Goal: Transaction & Acquisition: Purchase product/service

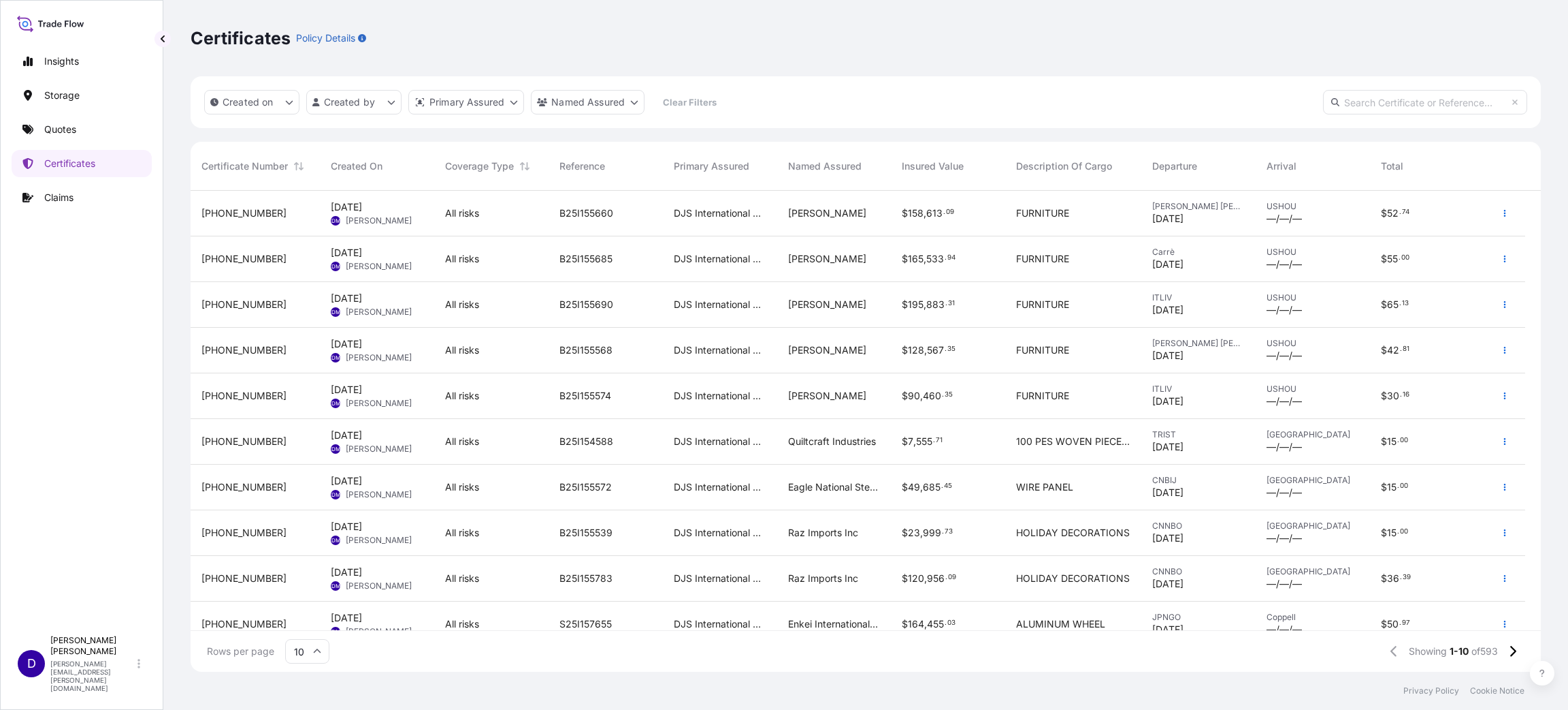
scroll to position [472, 1334]
click at [70, 126] on p "Quotes" at bounding box center [60, 129] width 32 height 14
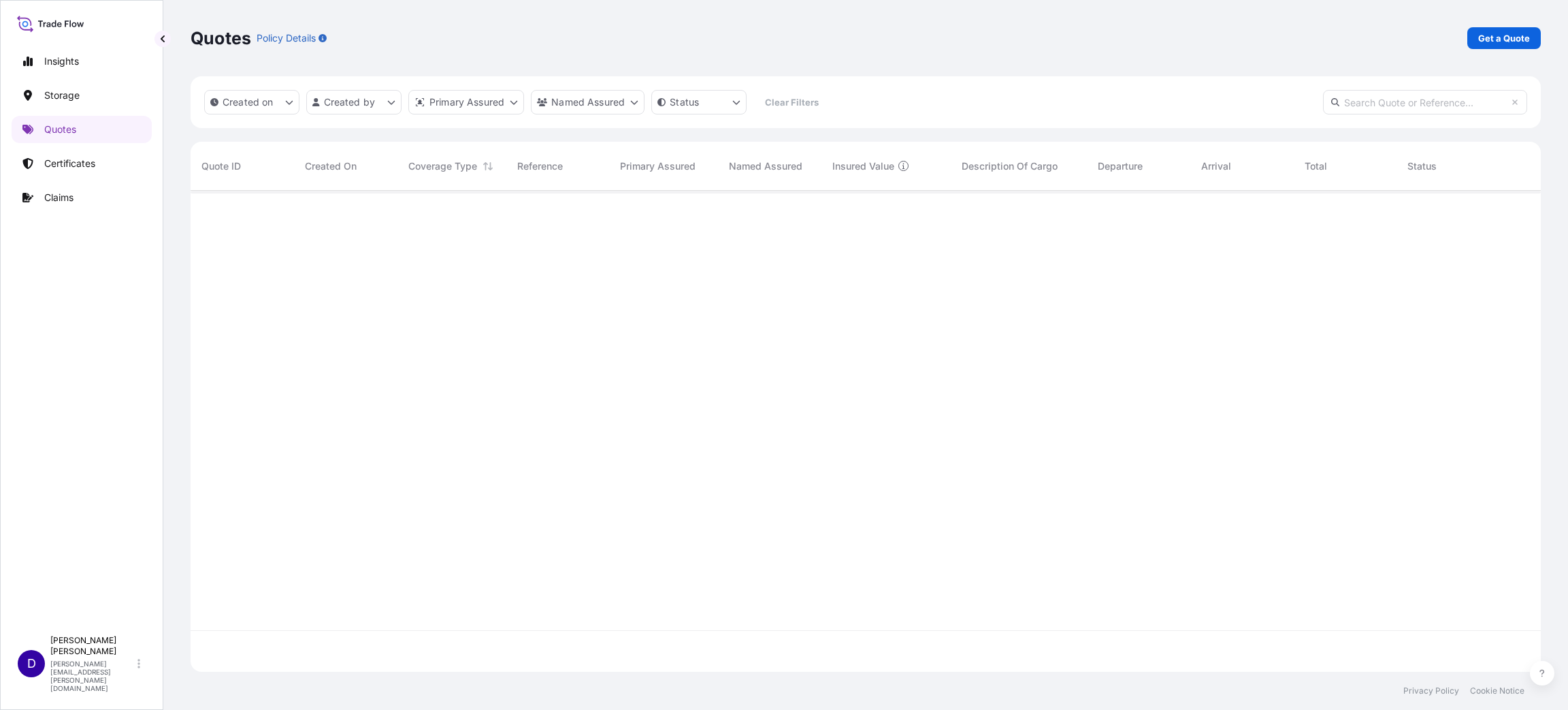
scroll to position [514, 1334]
click at [1502, 39] on p "Get a Quote" at bounding box center [1503, 38] width 51 height 14
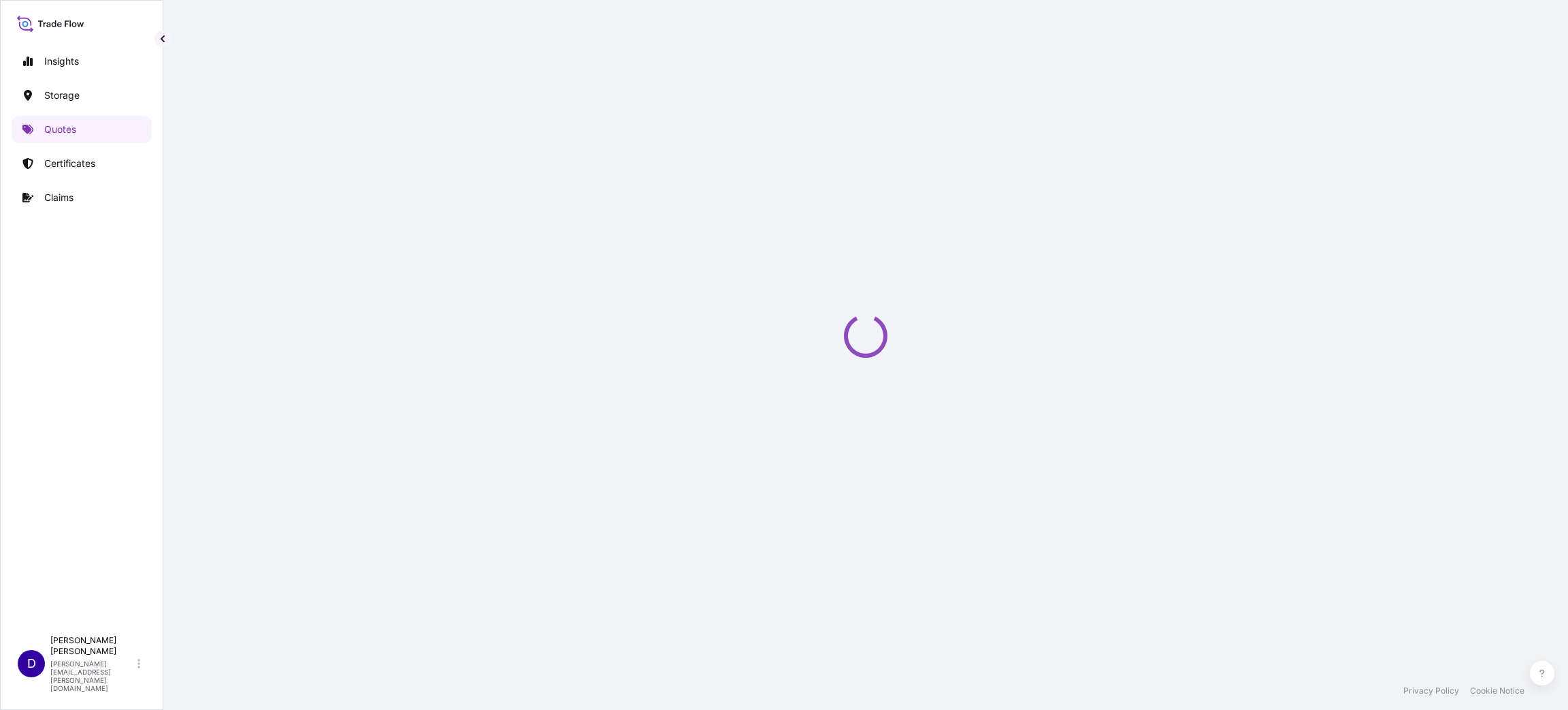
select select "Water"
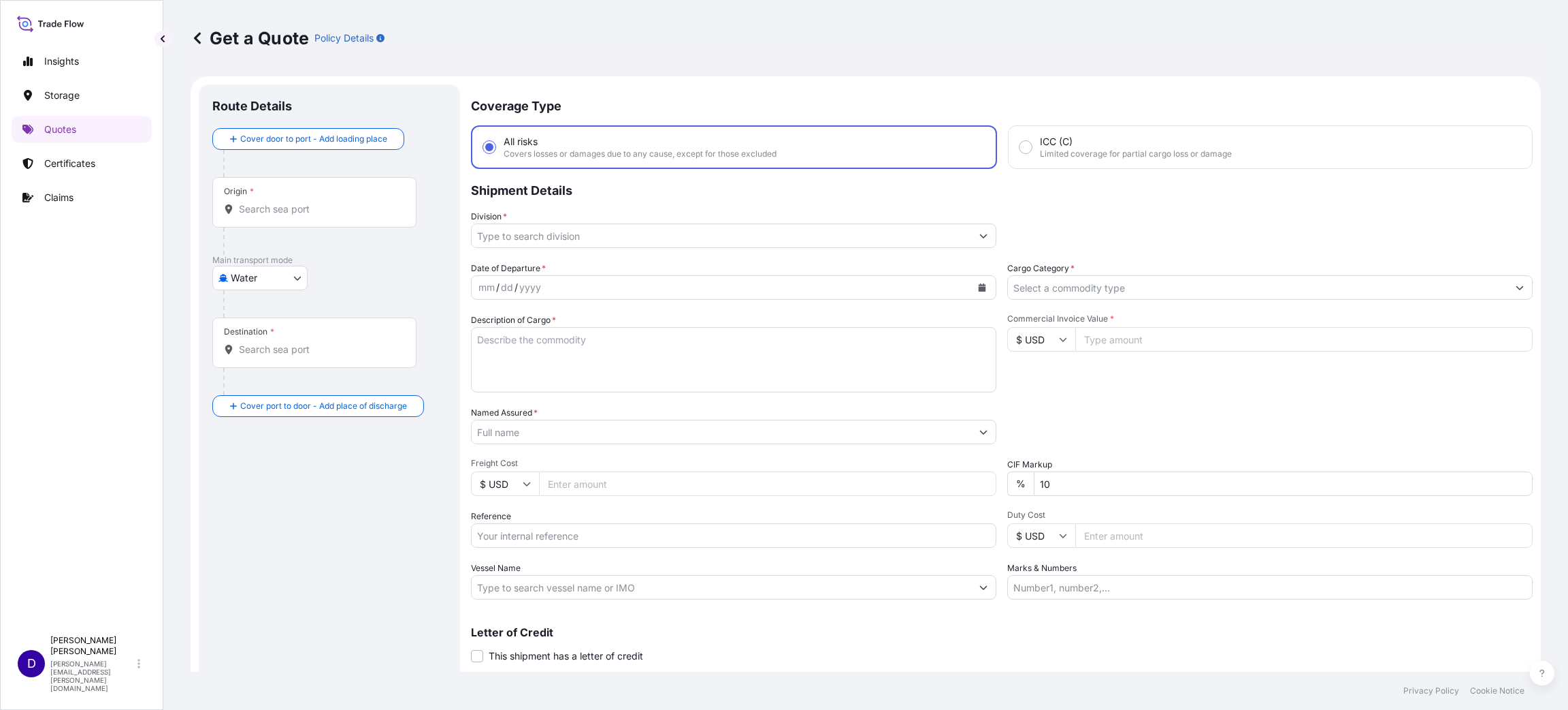
scroll to position [22, 0]
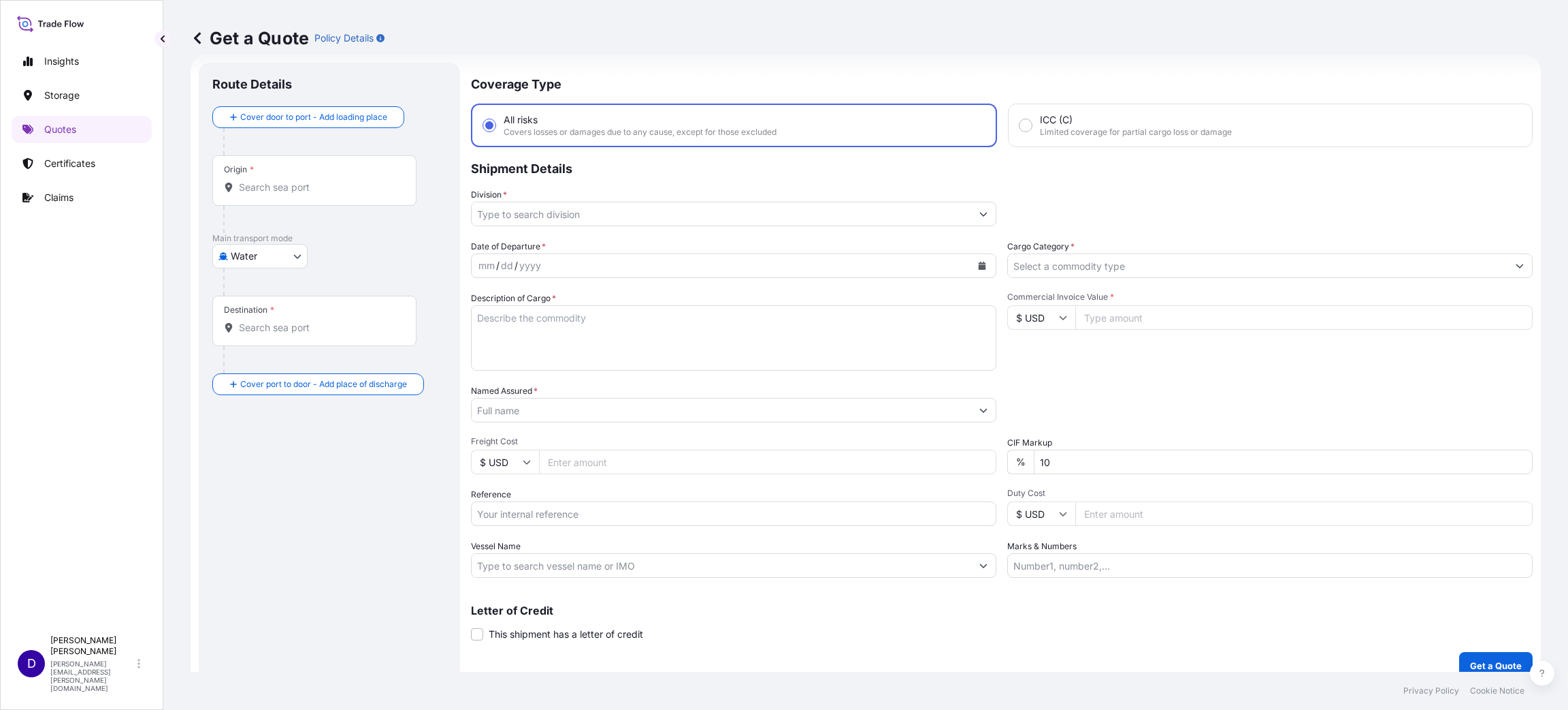
click at [237, 195] on div "Origin *" at bounding box center [314, 181] width 204 height 51
click at [239, 194] on input "Origin *" at bounding box center [320, 187] width 161 height 14
type input "c"
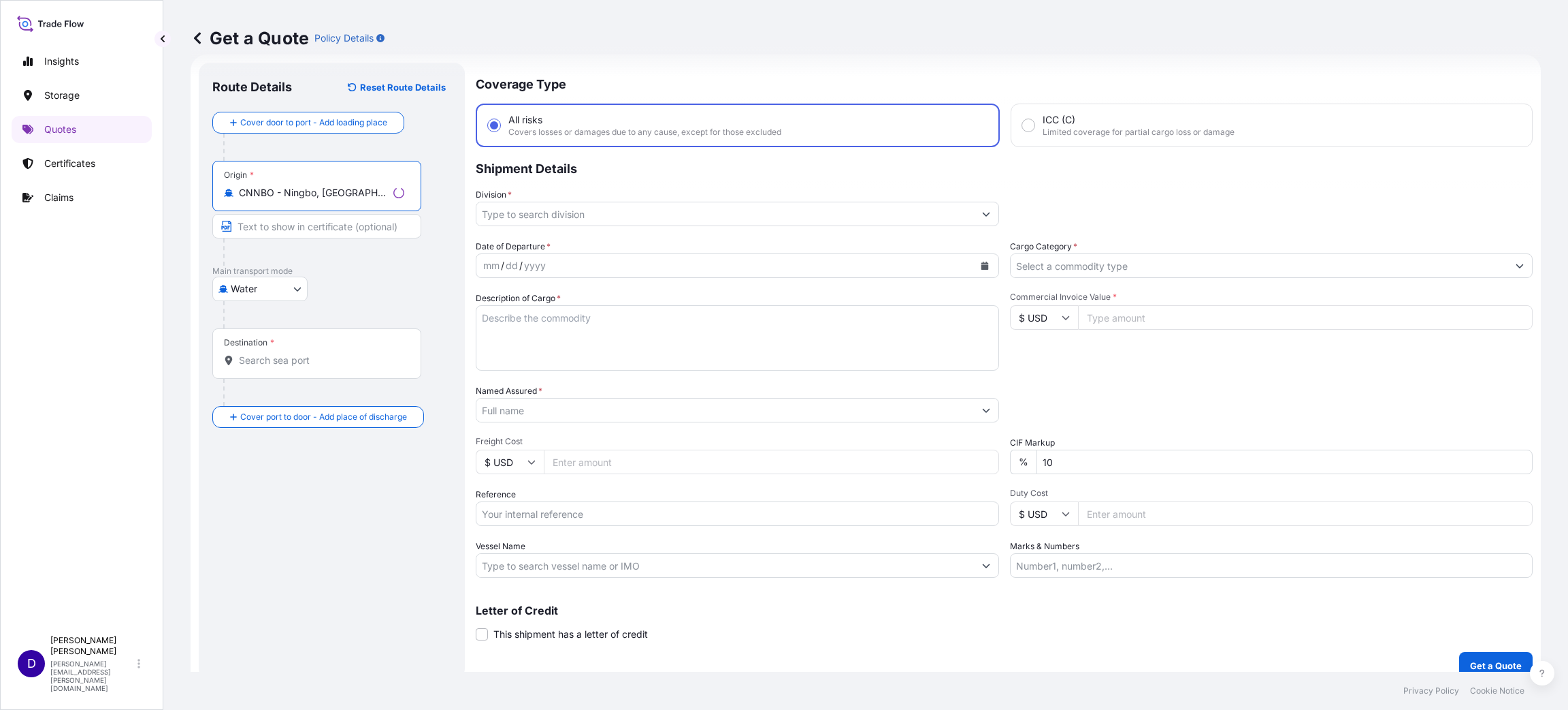
type input "CNNBO - Ningbo, [GEOGRAPHIC_DATA]"
click at [302, 366] on input "Destination *" at bounding box center [321, 360] width 165 height 14
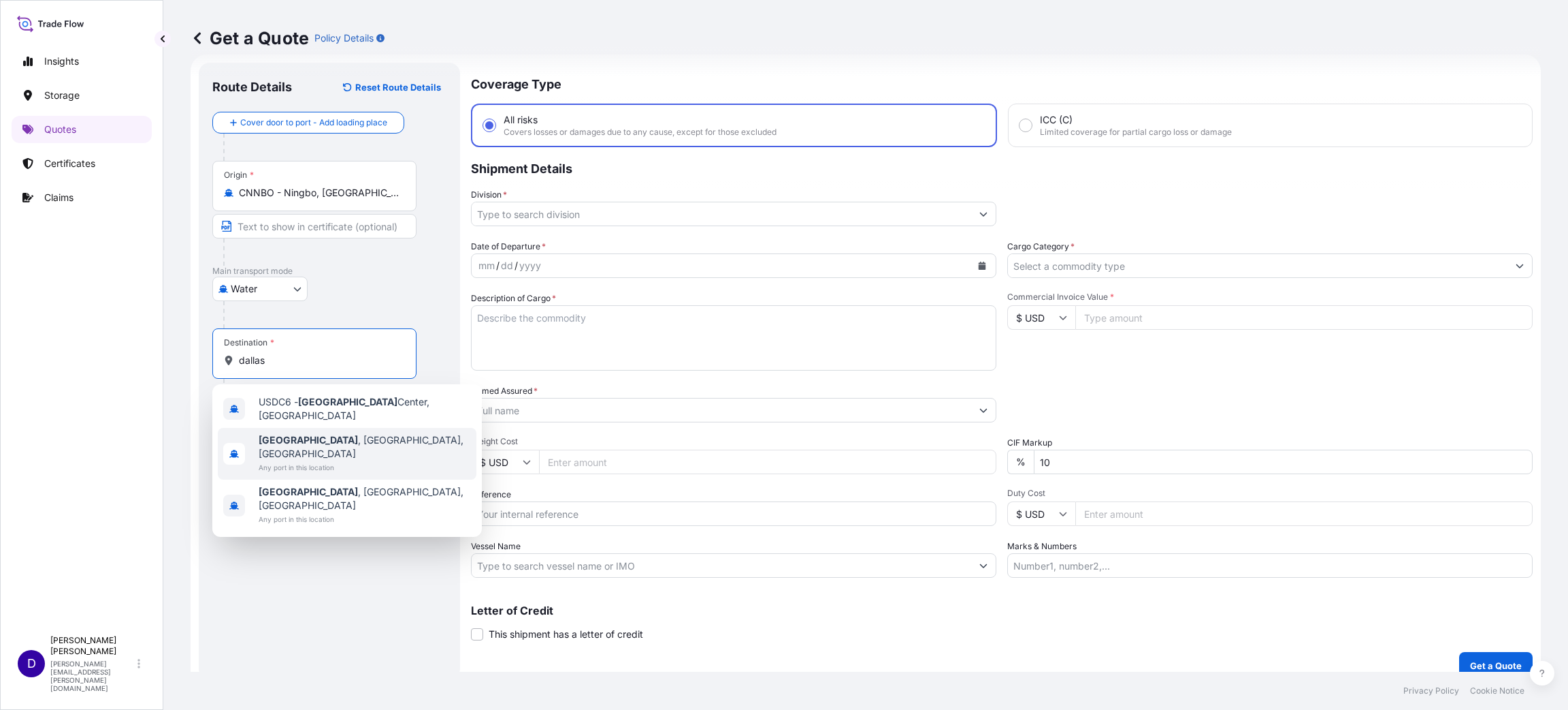
click at [331, 461] on span "Any port in this location" at bounding box center [364, 467] width 212 height 14
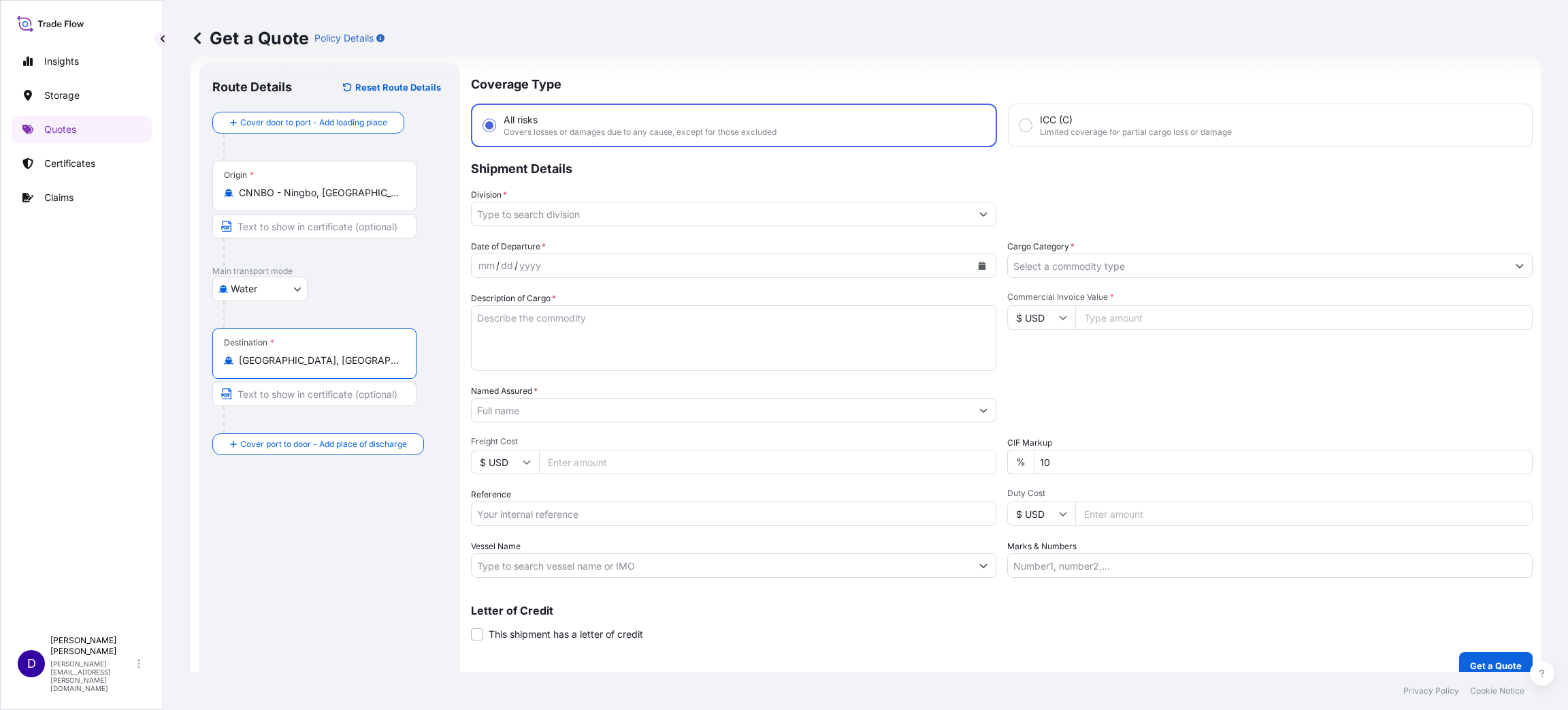
type input "[GEOGRAPHIC_DATA], [GEOGRAPHIC_DATA], [GEOGRAPHIC_DATA]"
click at [553, 214] on input "Division *" at bounding box center [720, 213] width 499 height 24
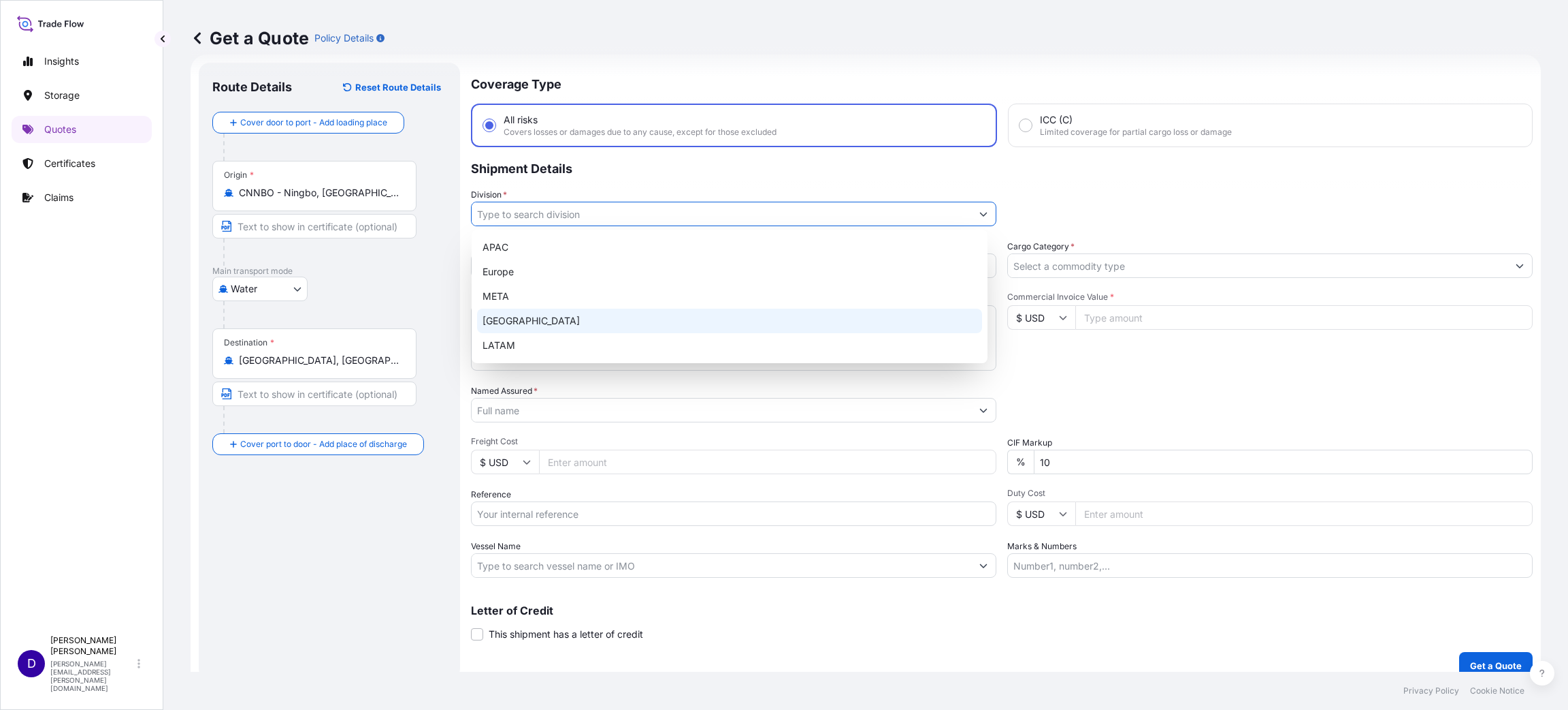
click at [543, 319] on div "[GEOGRAPHIC_DATA]" at bounding box center [728, 320] width 505 height 24
type input "[GEOGRAPHIC_DATA]"
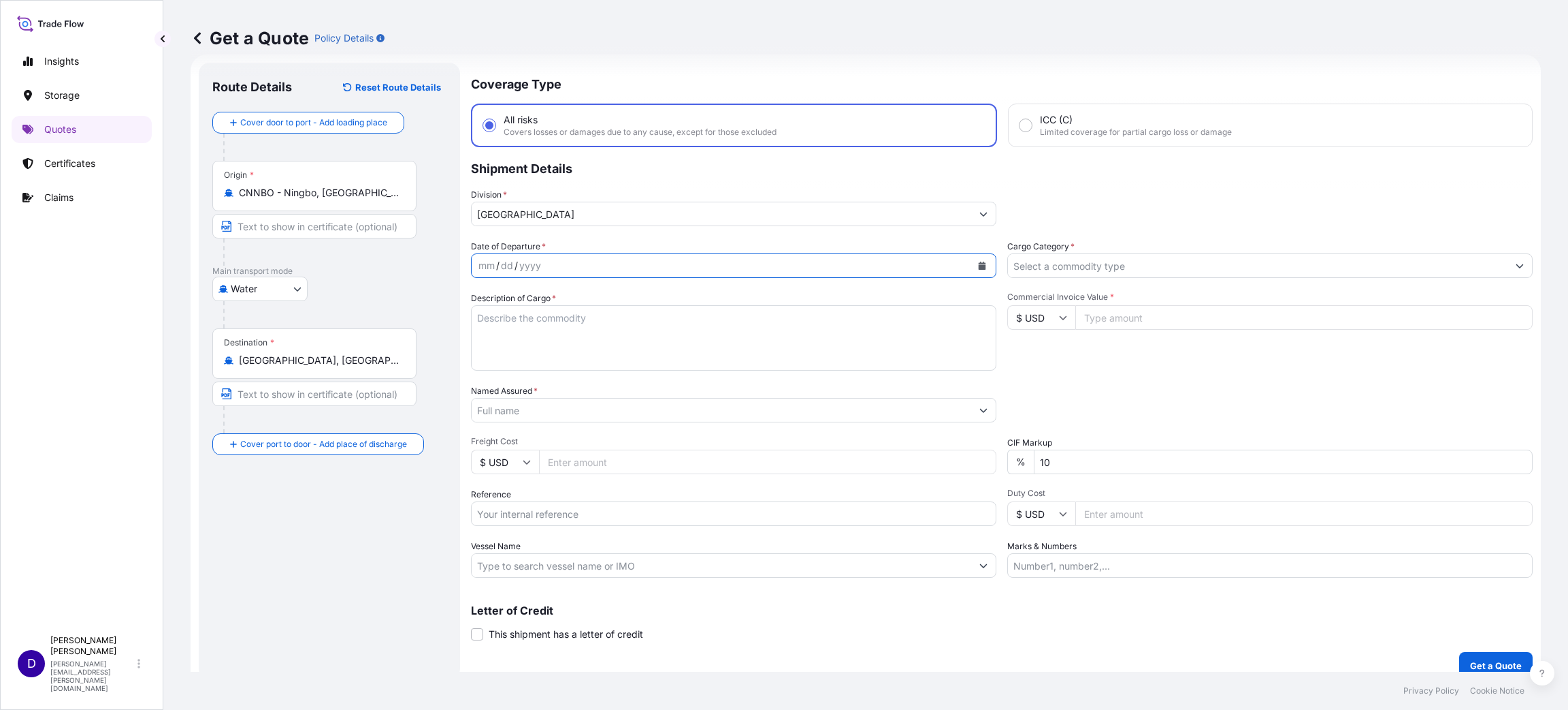
click at [979, 264] on button "Calendar" at bounding box center [982, 266] width 22 height 22
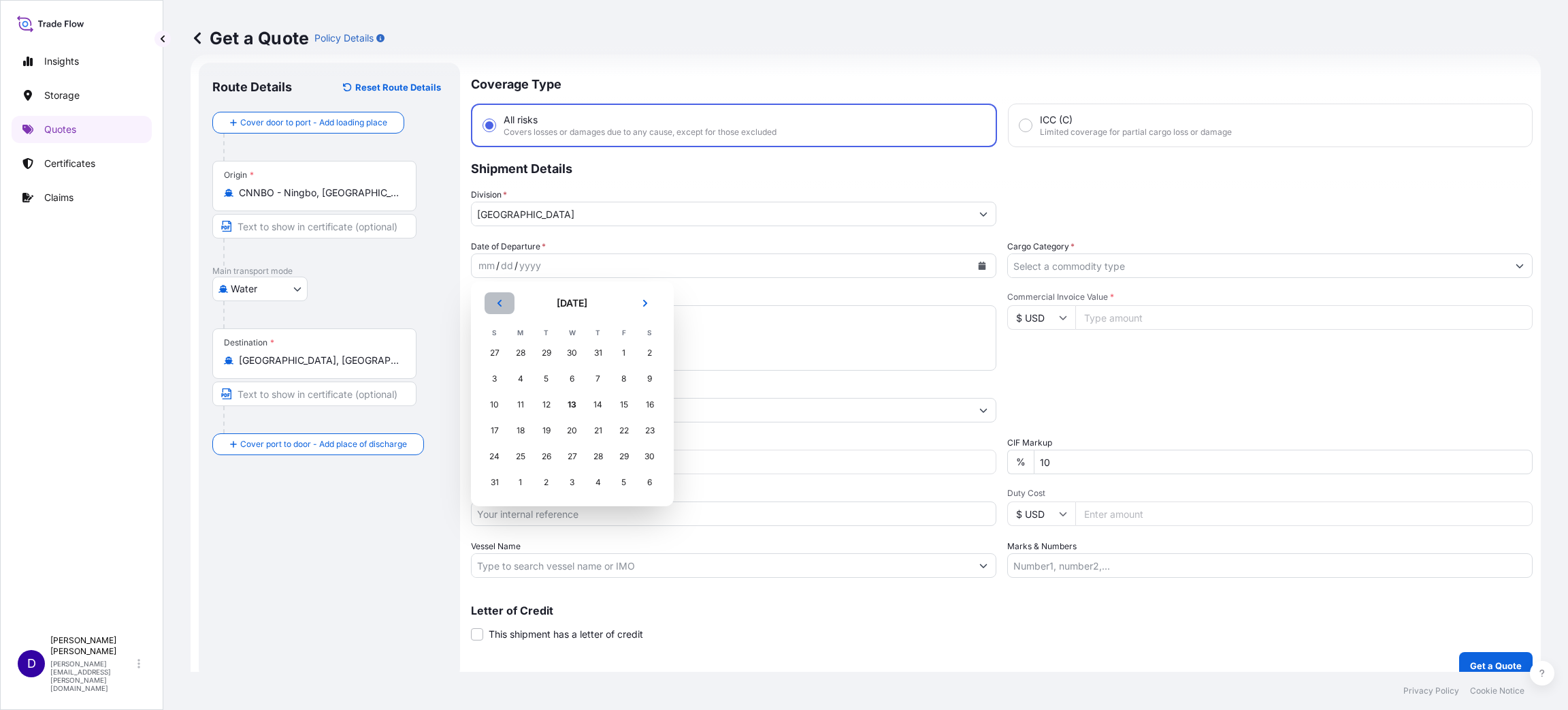
click at [493, 298] on button "Previous" at bounding box center [499, 303] width 30 height 22
click at [542, 461] on div "29" at bounding box center [546, 456] width 24 height 24
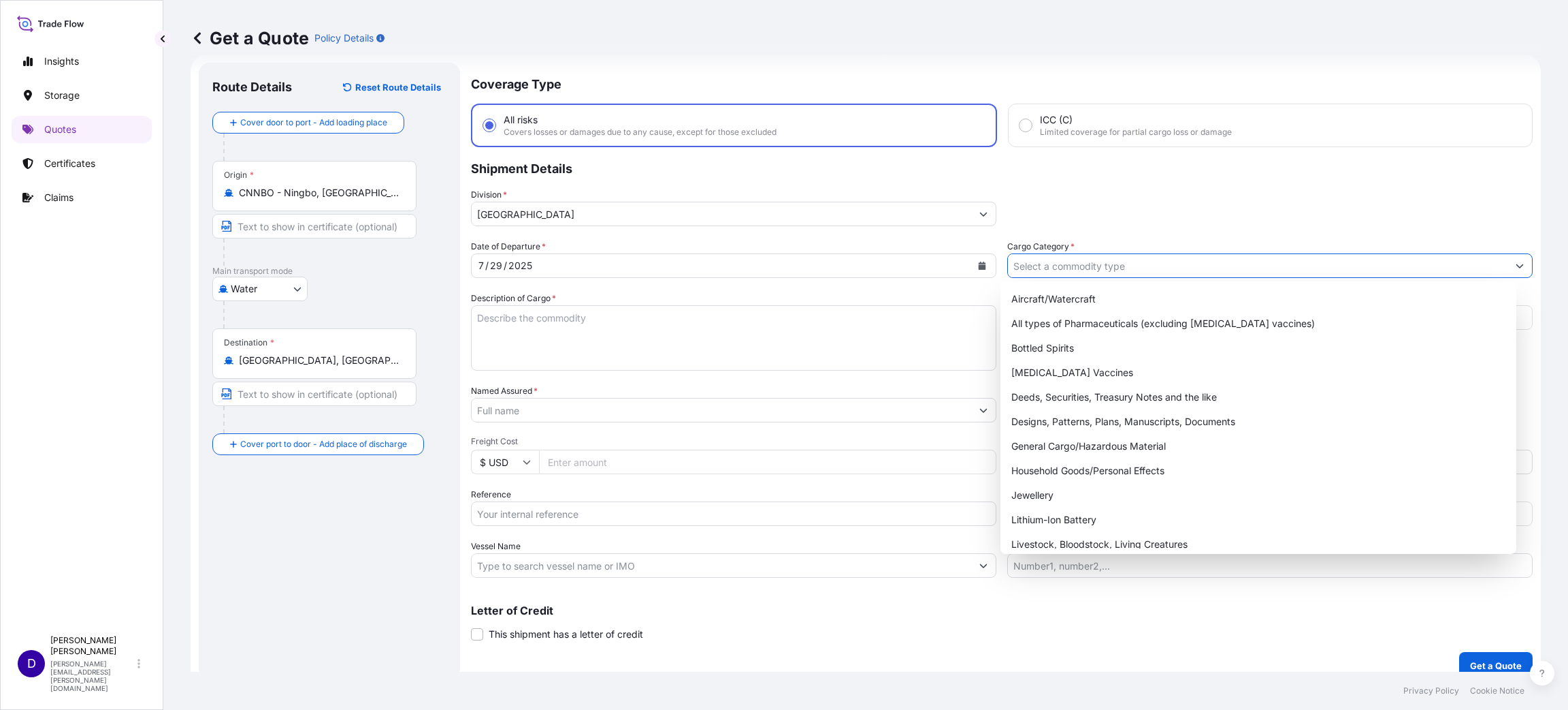
click at [1031, 264] on input "Cargo Category *" at bounding box center [1257, 265] width 499 height 24
click at [1058, 434] on div "General Cargo/Hazardous Material" at bounding box center [1257, 445] width 505 height 24
type input "General Cargo/Hazardous Material"
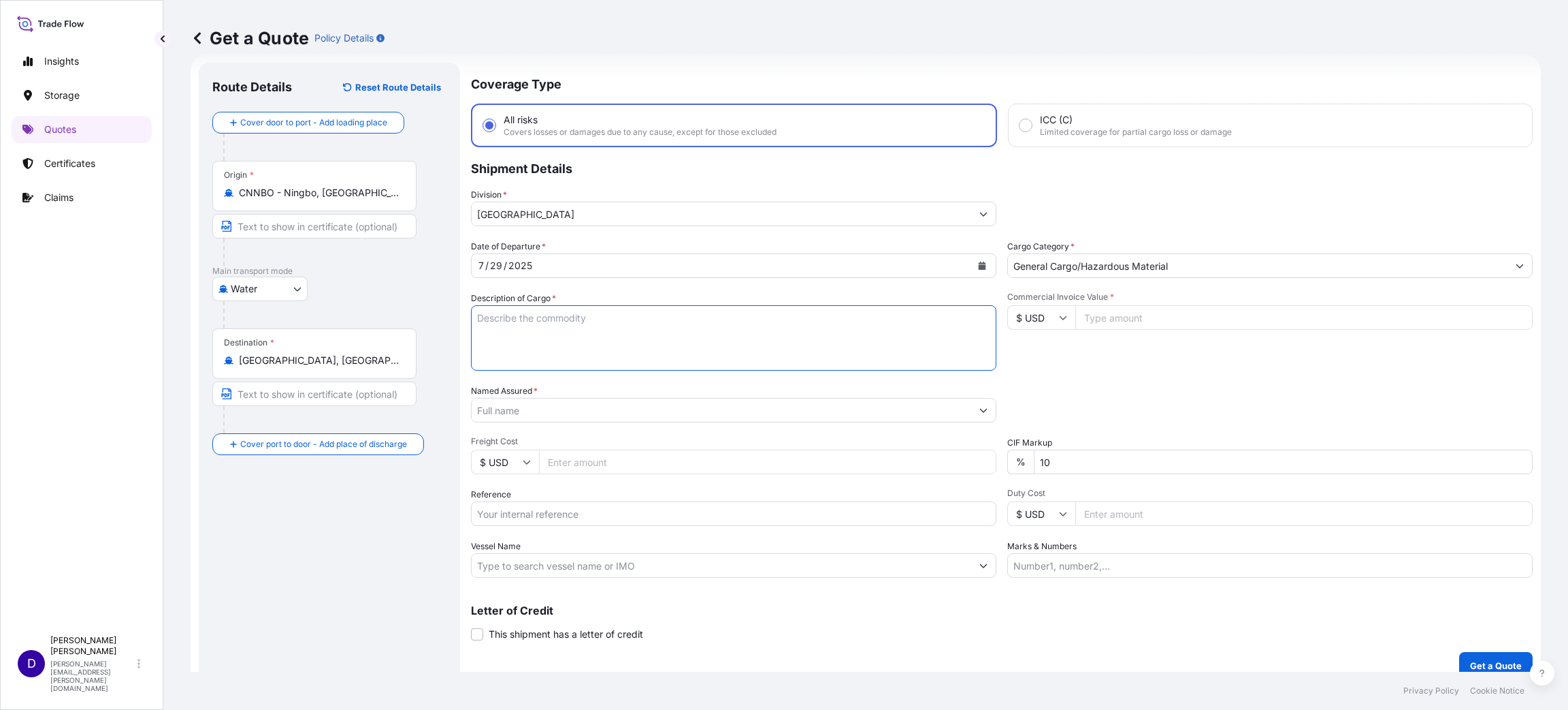
click at [768, 305] on textarea "Description of Cargo *" at bounding box center [734, 338] width 525 height 65
type textarea "HOLIDAY DECORATIONS"
type input "1"
type input "12479.00"
click at [532, 400] on input "Named Assured *" at bounding box center [720, 409] width 499 height 24
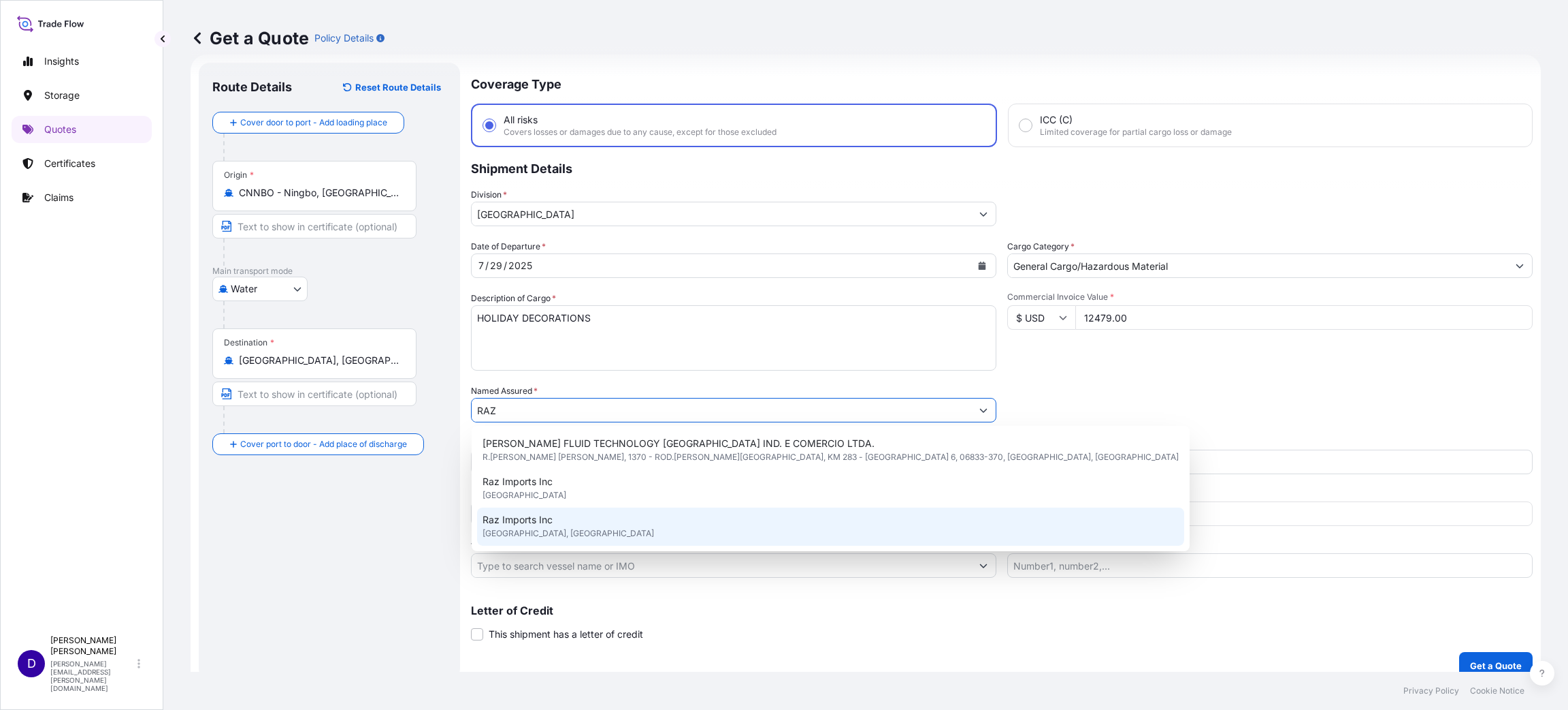
click at [572, 527] on span "[GEOGRAPHIC_DATA], [GEOGRAPHIC_DATA]" at bounding box center [568, 533] width 172 height 14
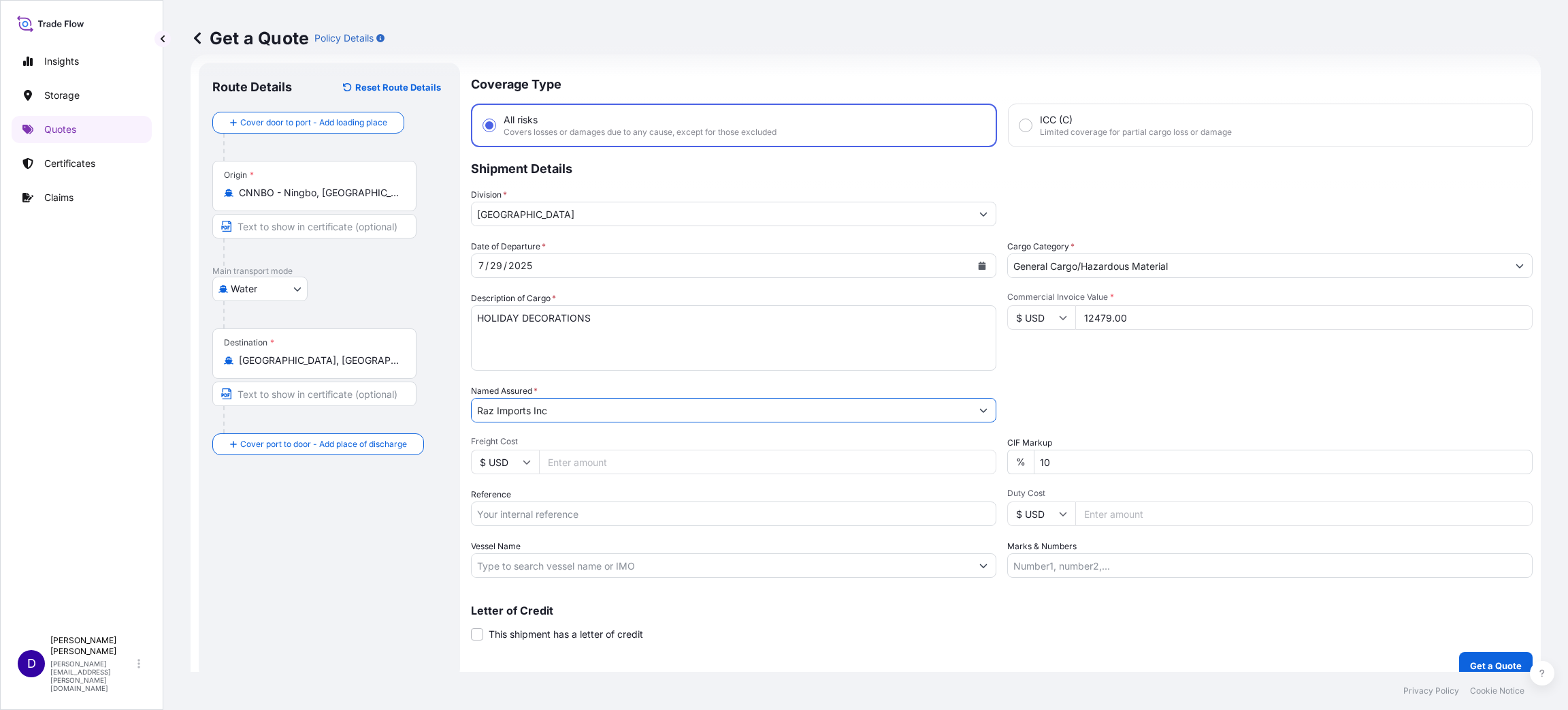
type input "Raz Imports Inc"
click at [871, 467] on input "Freight Cost" at bounding box center [767, 462] width 458 height 24
type input "5483.00"
click at [714, 507] on input "Reference" at bounding box center [734, 513] width 525 height 24
paste input "CAAU6692163"
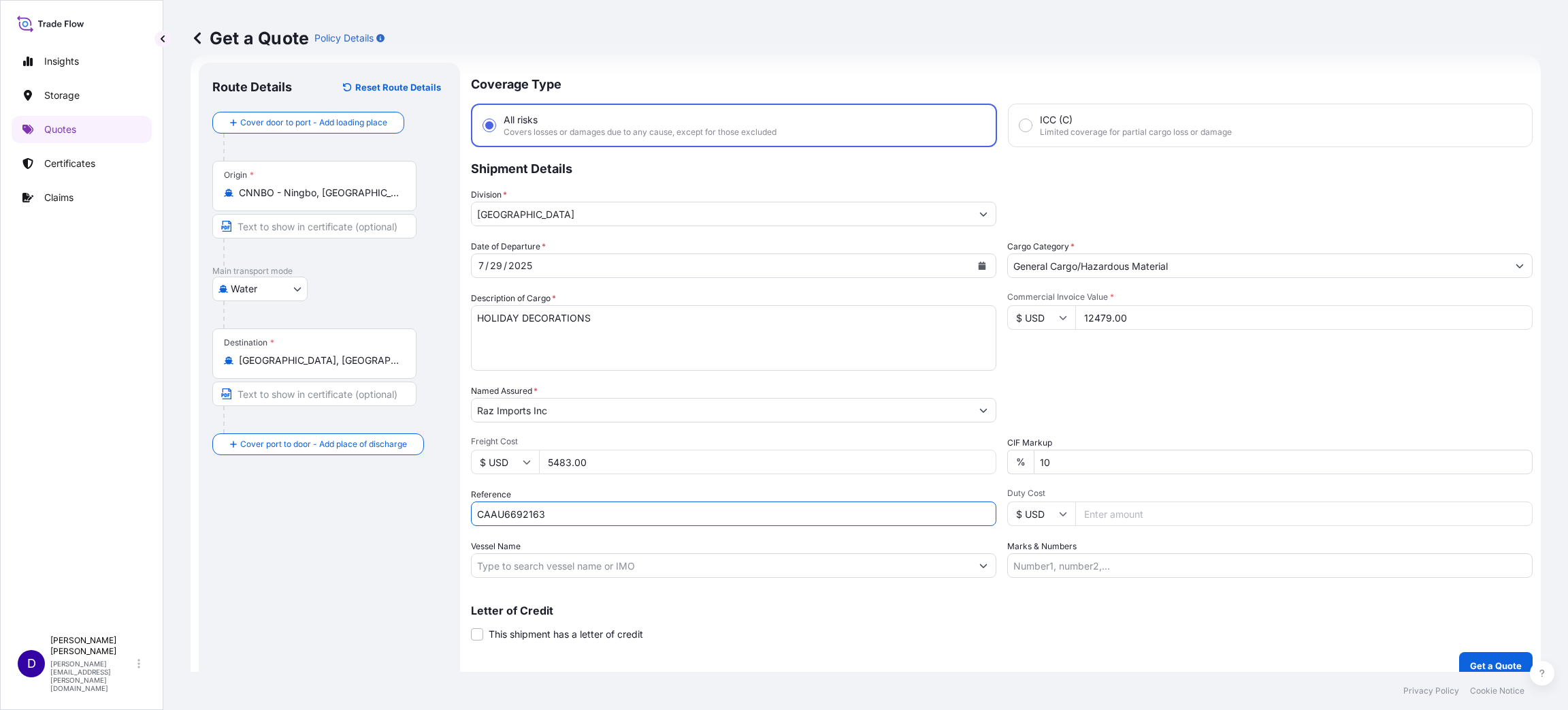
drag, startPoint x: 714, startPoint y: 507, endPoint x: 97, endPoint y: 279, distance: 657.8
click at [711, 507] on input "CAAU6692163" at bounding box center [734, 513] width 525 height 24
type input "CAAU6692163"
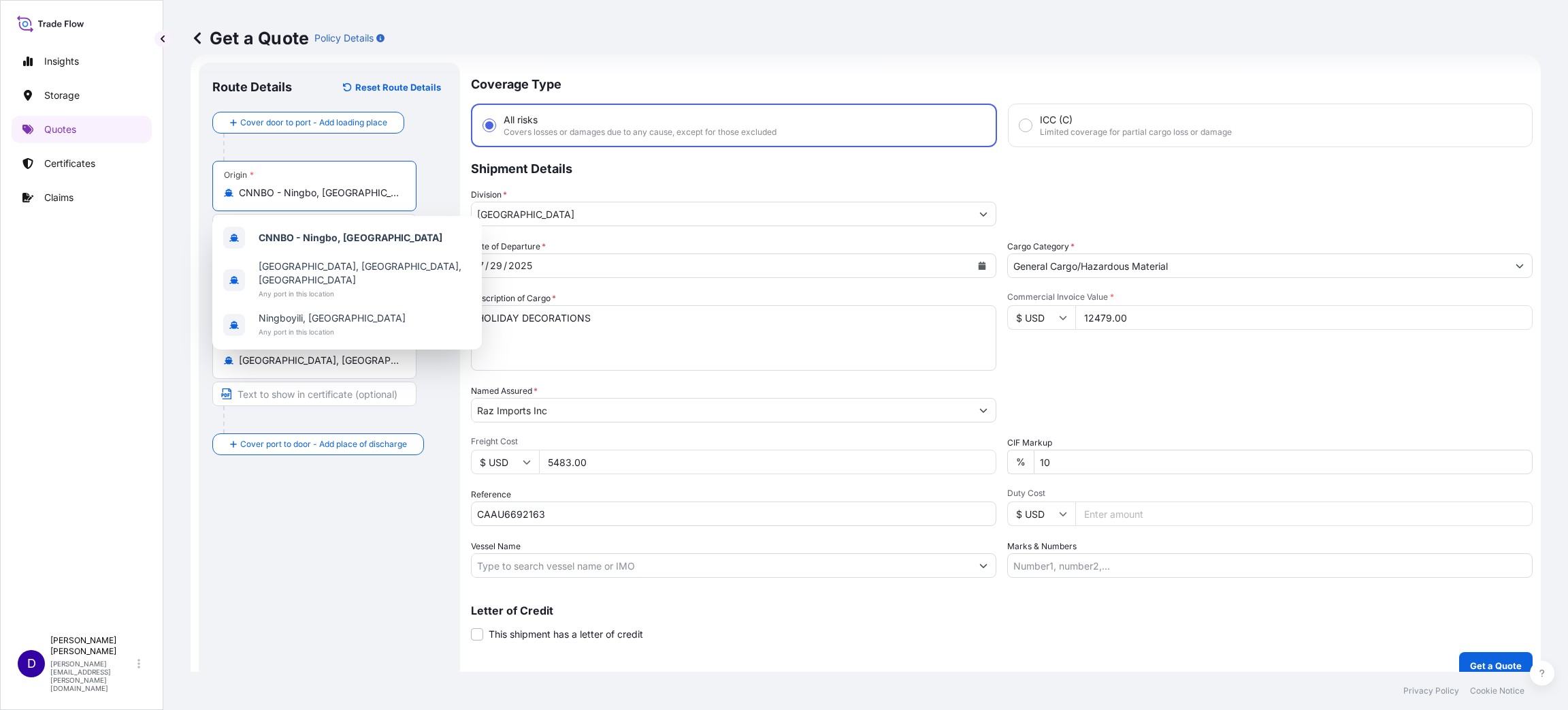
drag, startPoint x: 358, startPoint y: 190, endPoint x: 135, endPoint y: 179, distance: 223.3
click at [135, 179] on div "Insights Storage Quotes Certificates Claims D [PERSON_NAME] [PERSON_NAME][EMAIL…" at bounding box center [784, 355] width 1568 height 710
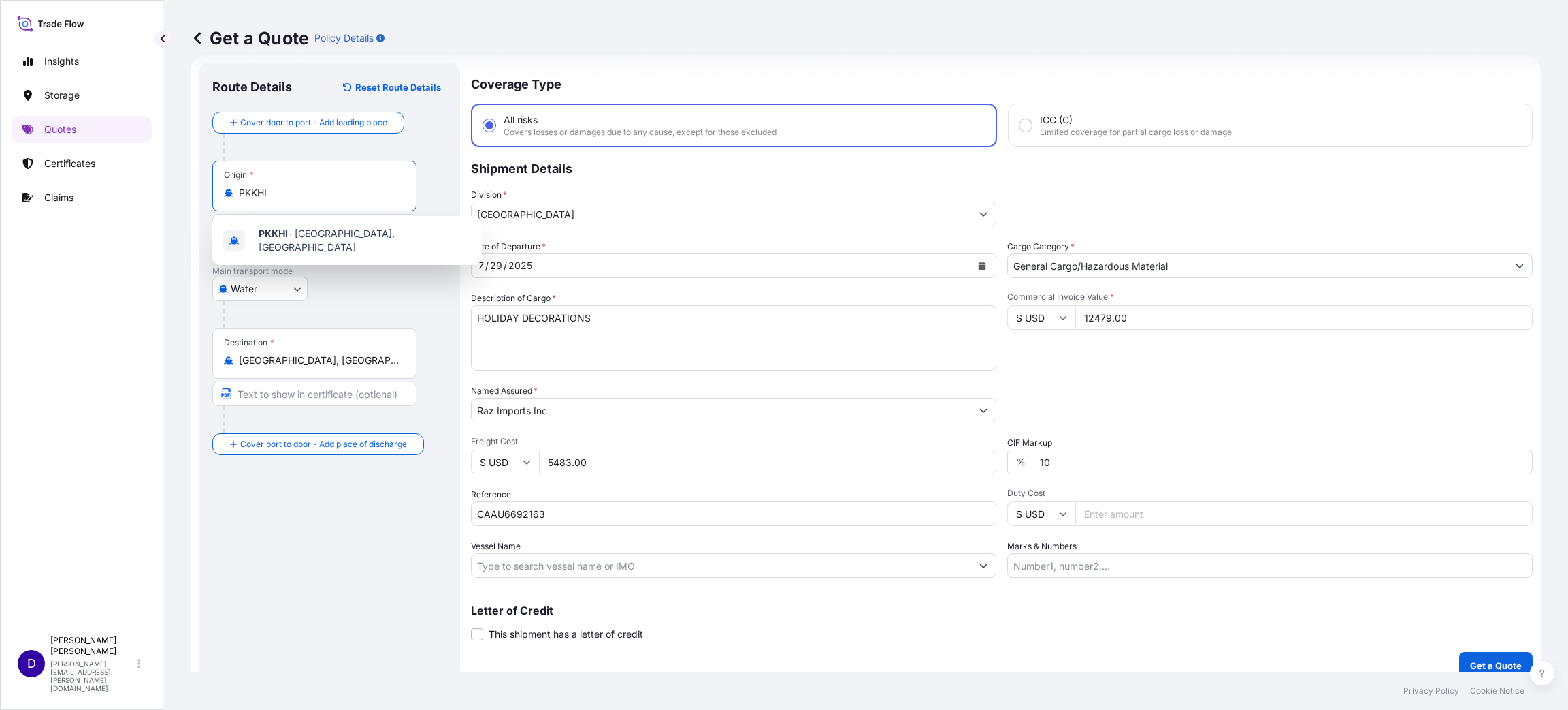
click at [301, 249] on div "PKKHI - [GEOGRAPHIC_DATA], [GEOGRAPHIC_DATA]" at bounding box center [347, 240] width 258 height 38
type input "PKKHI - [GEOGRAPHIC_DATA], [GEOGRAPHIC_DATA]"
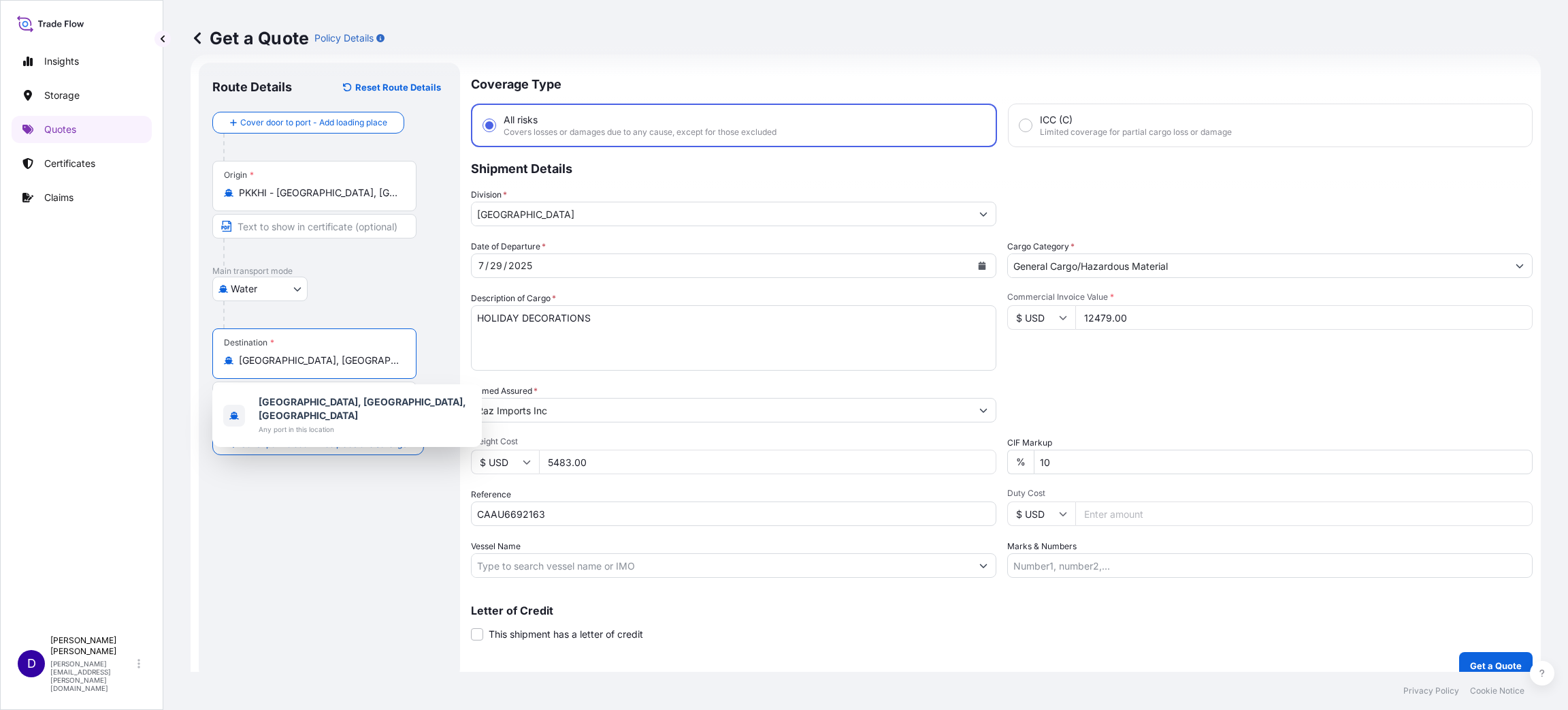
drag, startPoint x: 325, startPoint y: 365, endPoint x: 193, endPoint y: 358, distance: 132.2
click at [205, 366] on div "Route Details Reset Route Details Cover door to port - Add loading place Place …" at bounding box center [329, 370] width 261 height 616
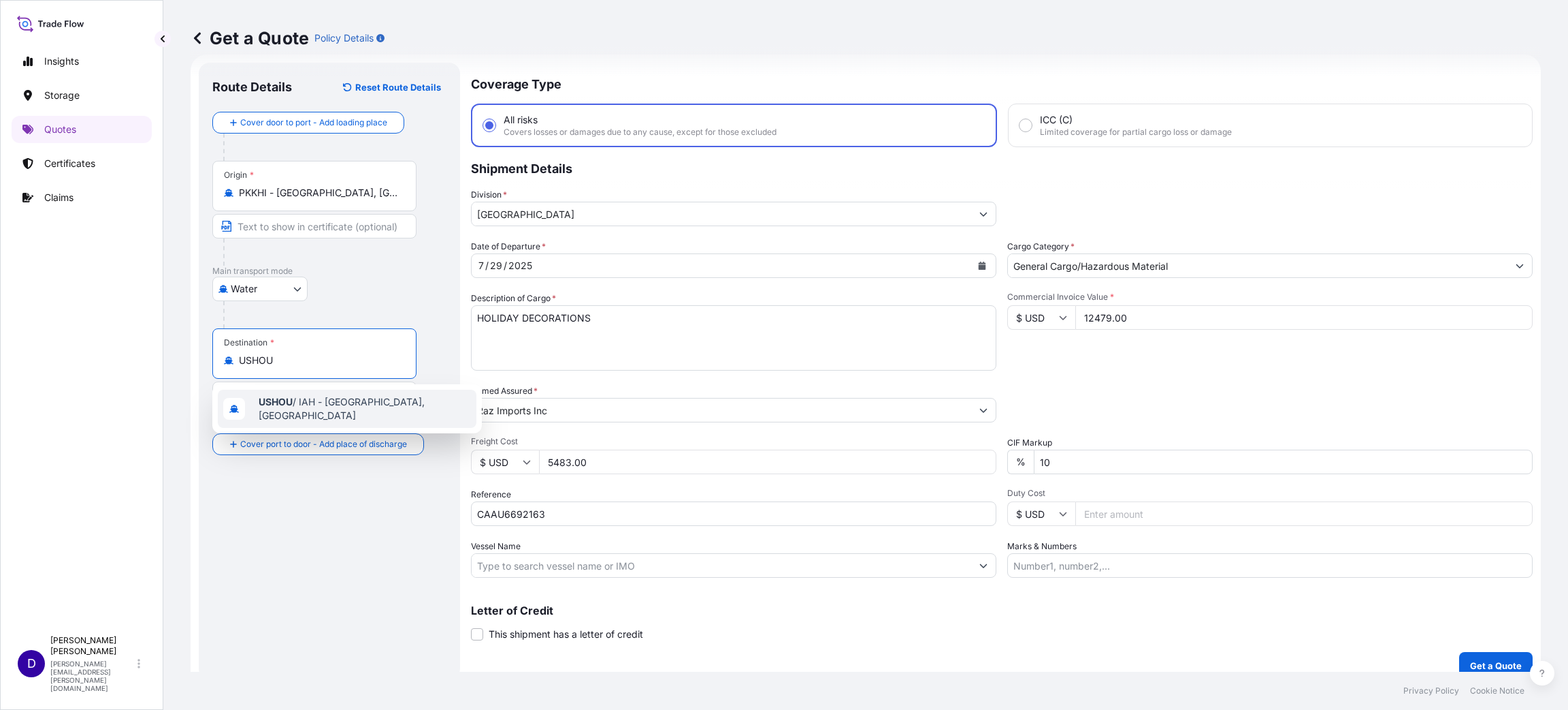
click at [321, 416] on div "USHOU / IAH - [GEOGRAPHIC_DATA], [GEOGRAPHIC_DATA]" at bounding box center [347, 408] width 258 height 38
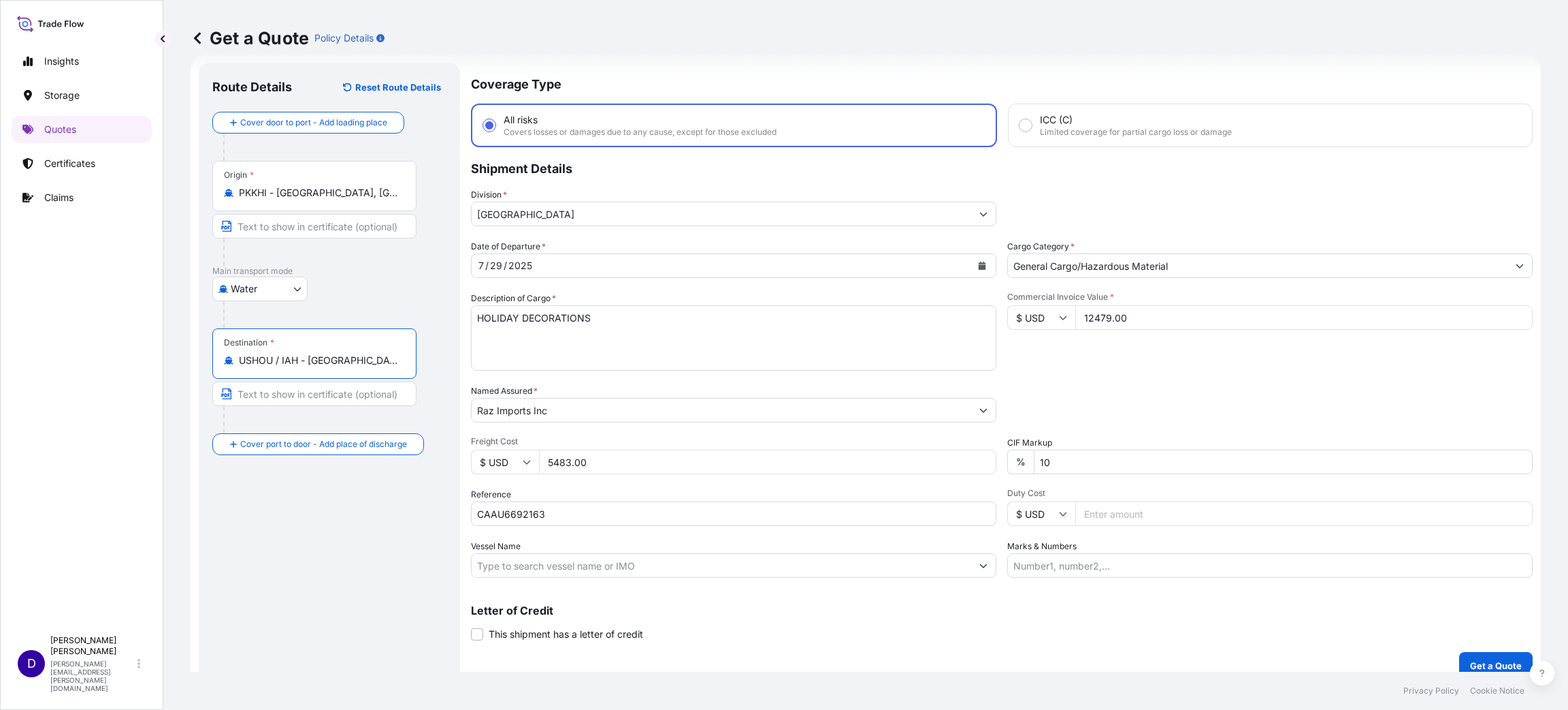
type input "USHOU / IAH - [GEOGRAPHIC_DATA], [GEOGRAPHIC_DATA]"
click at [979, 261] on icon "Calendar" at bounding box center [982, 265] width 7 height 8
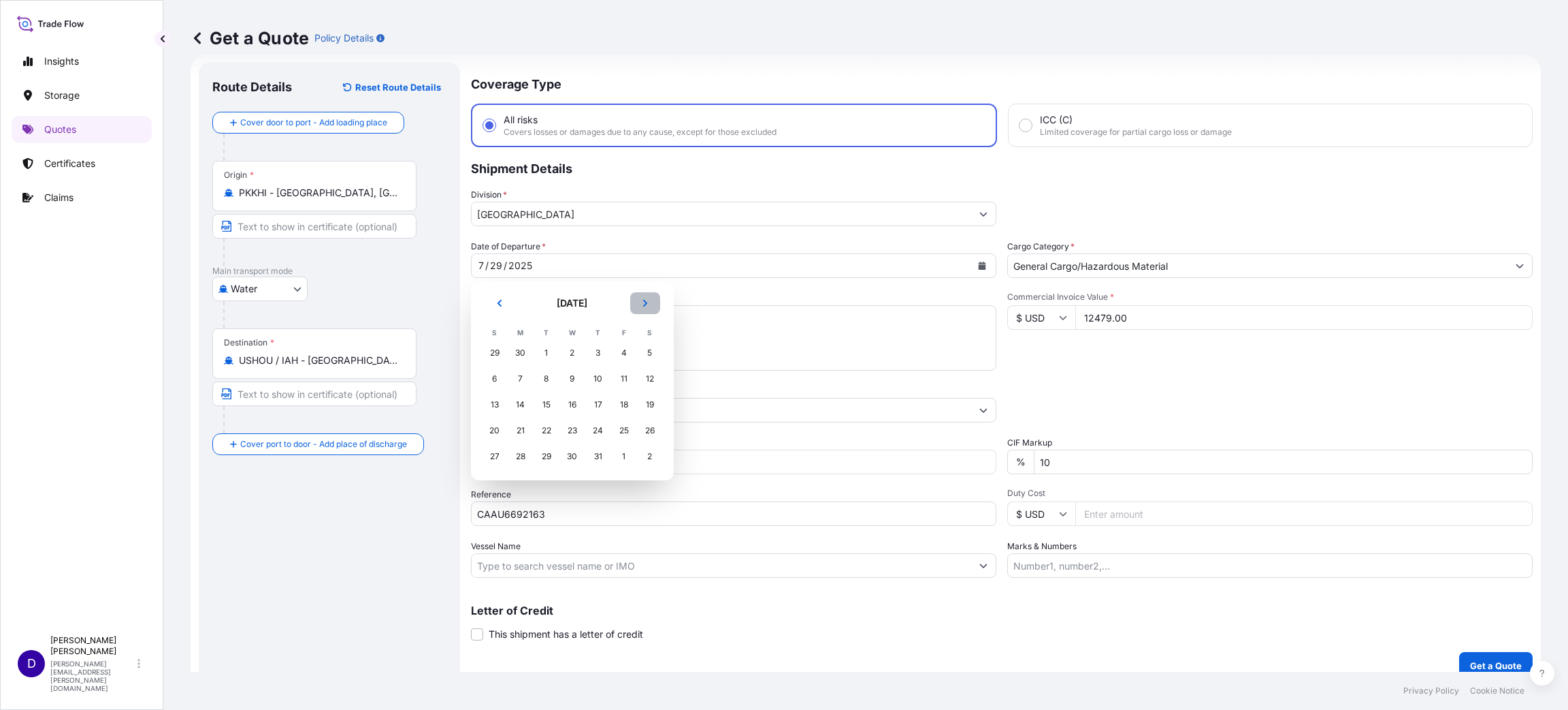
click at [648, 308] on button "Next" at bounding box center [645, 303] width 30 height 22
click at [496, 299] on icon "Previous" at bounding box center [499, 303] width 8 height 8
click at [597, 455] on div "31" at bounding box center [598, 456] width 24 height 24
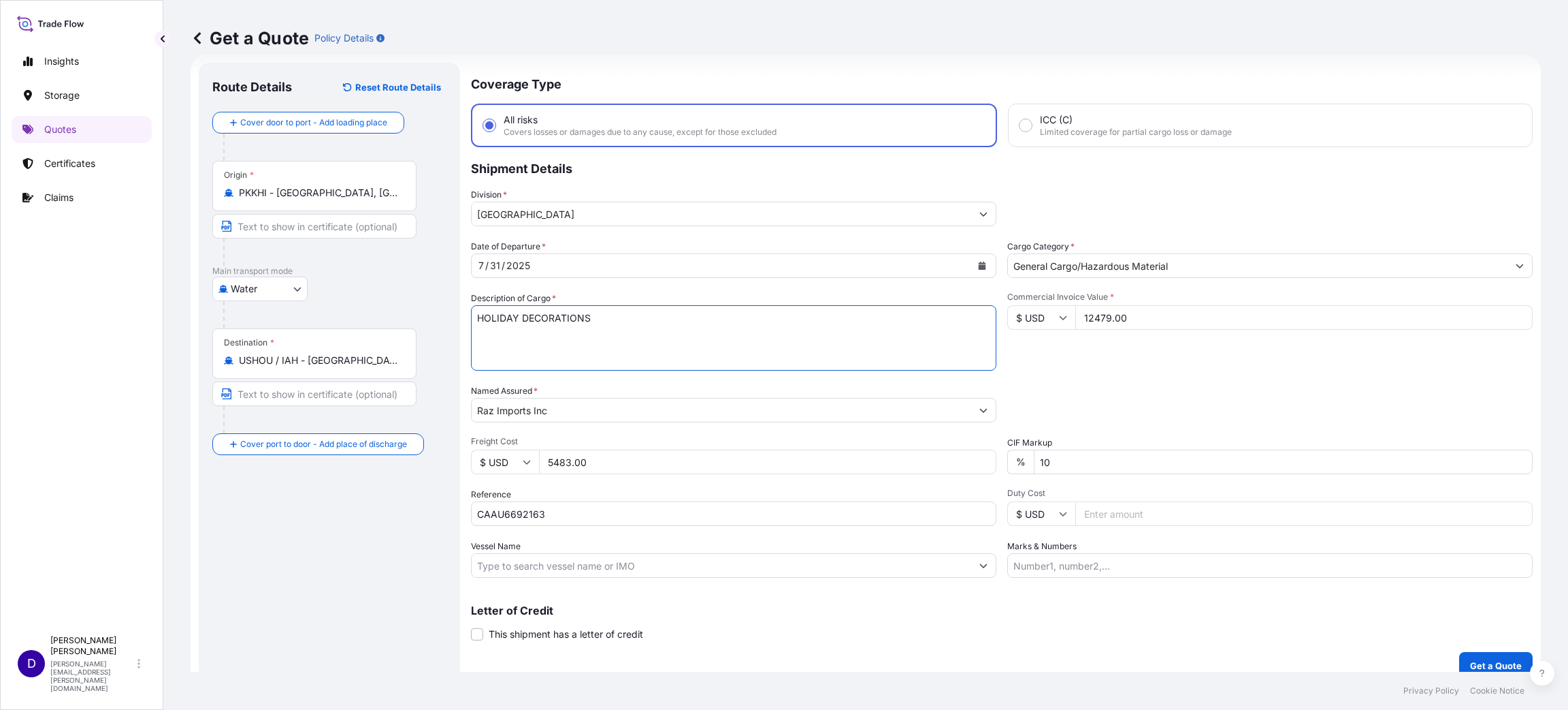
drag, startPoint x: 615, startPoint y: 322, endPoint x: 323, endPoint y: 313, distance: 292.1
click at [356, 313] on form "Route Details Reset Route Details Cover door to port - Add loading place Place …" at bounding box center [866, 370] width 1350 height 632
type textarea "APRONS AND BATH MATS"
drag, startPoint x: 1160, startPoint y: 321, endPoint x: 1002, endPoint y: 305, distance: 158.8
click at [1007, 305] on div "$ USD 12479.00" at bounding box center [1270, 317] width 525 height 24
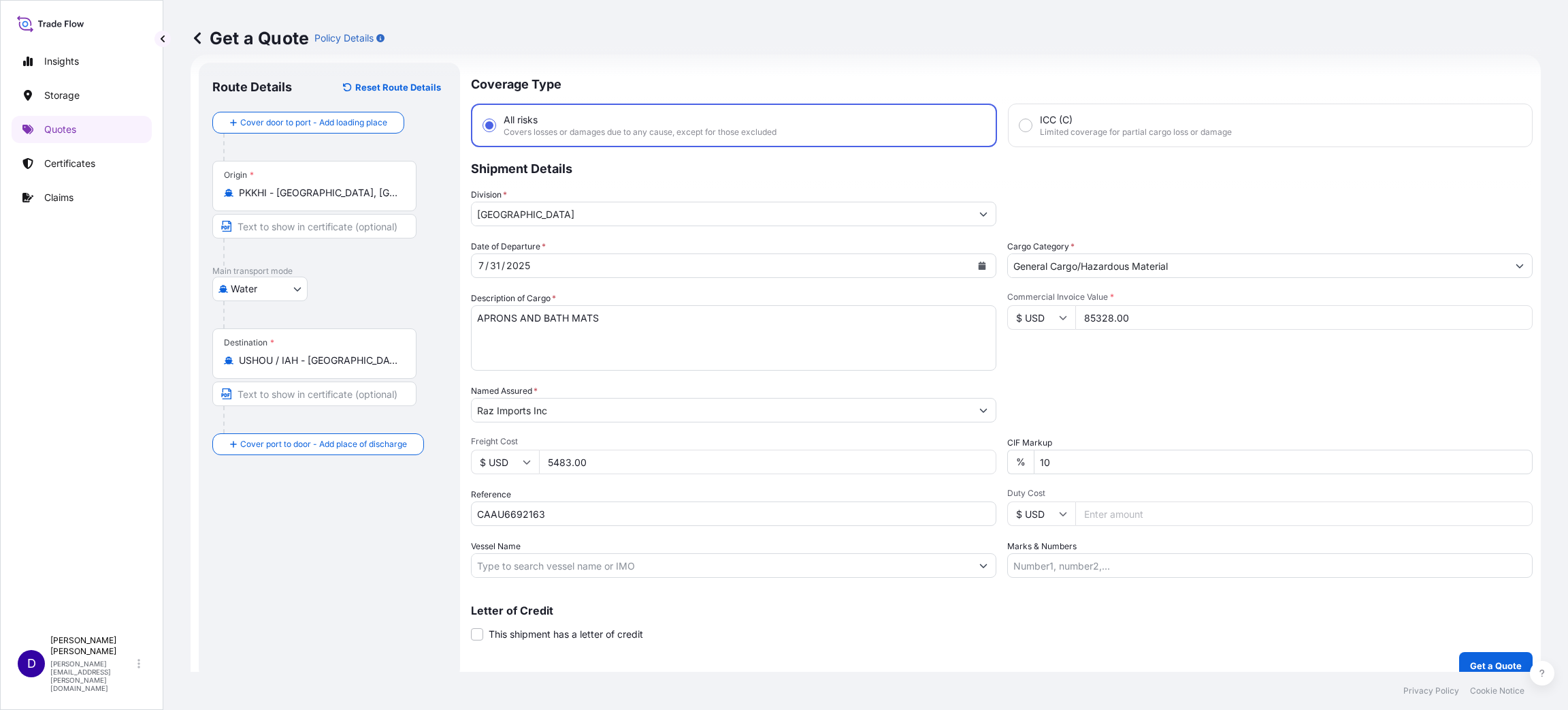
type input "85328.00"
drag, startPoint x: 606, startPoint y: 457, endPoint x: 482, endPoint y: 441, distance: 125.0
click at [487, 444] on div "Freight Cost $ USD 5483.00" at bounding box center [734, 454] width 525 height 38
type input "6500.00"
drag, startPoint x: 615, startPoint y: 515, endPoint x: 308, endPoint y: 505, distance: 307.2
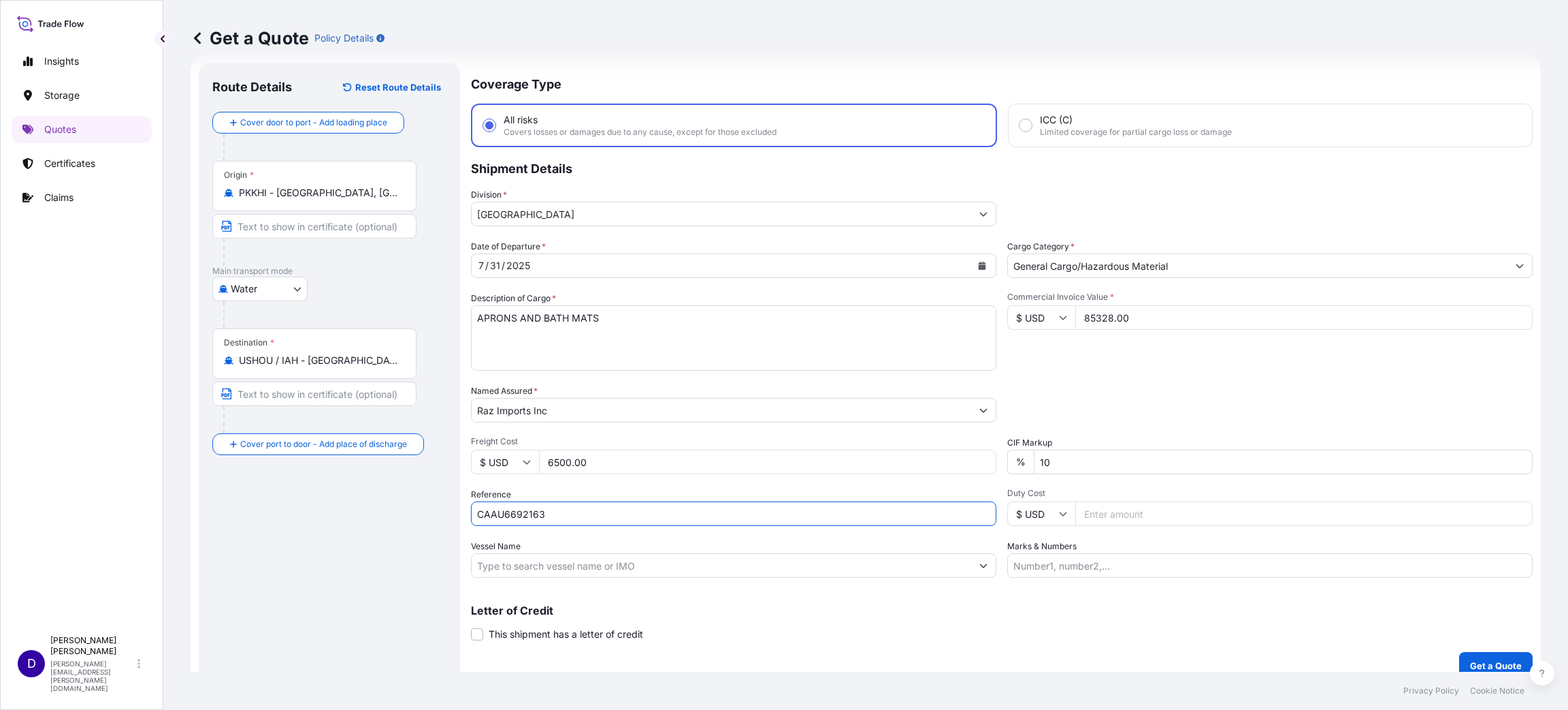
click at [315, 508] on form "Route Details Reset Route Details Cover door to port - Add loading place Place …" at bounding box center [866, 370] width 1350 height 632
paste input "B25I154429"
type input "B25I154429"
click at [1202, 513] on input "Duty Cost" at bounding box center [1304, 513] width 458 height 24
type input "20865.11"
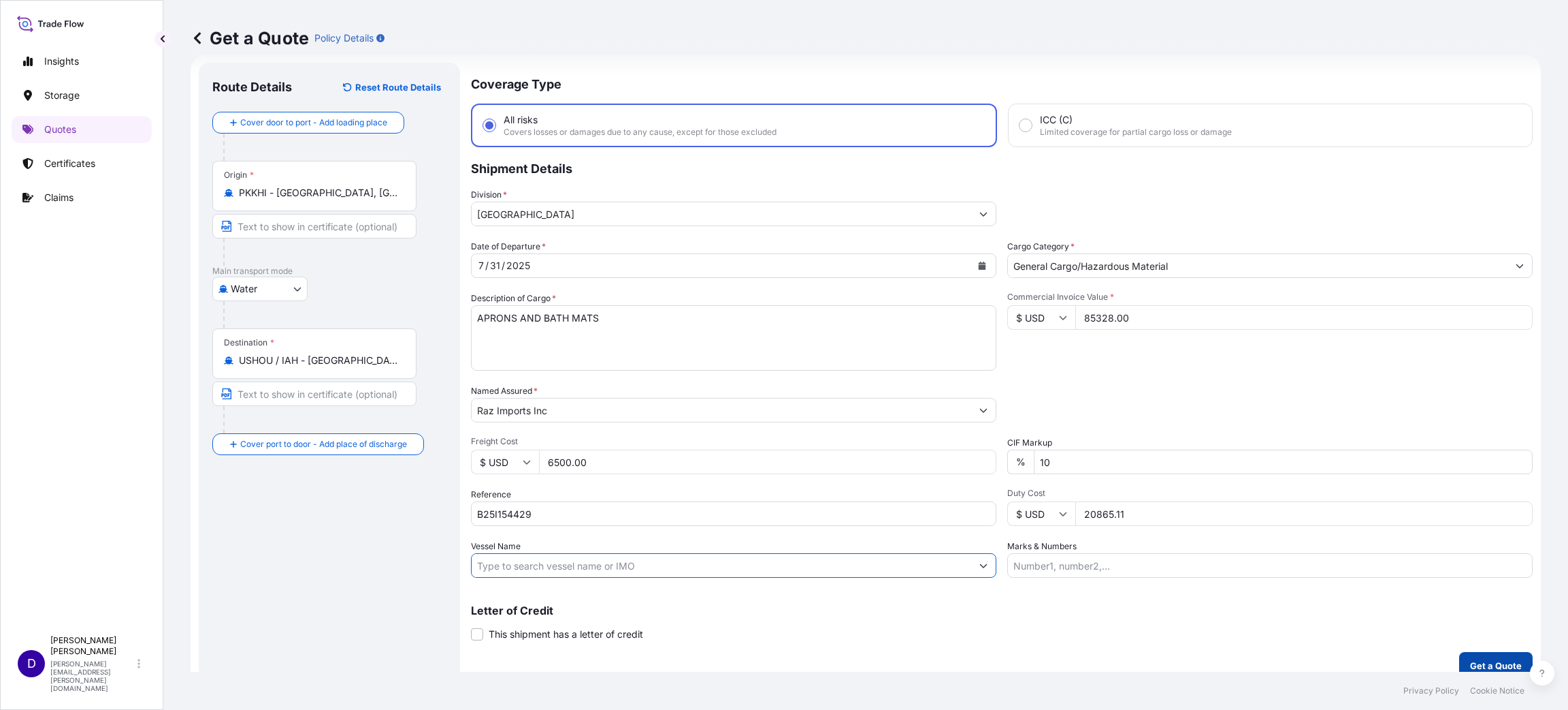
click at [1481, 663] on p "Get a Quote" at bounding box center [1495, 665] width 51 height 14
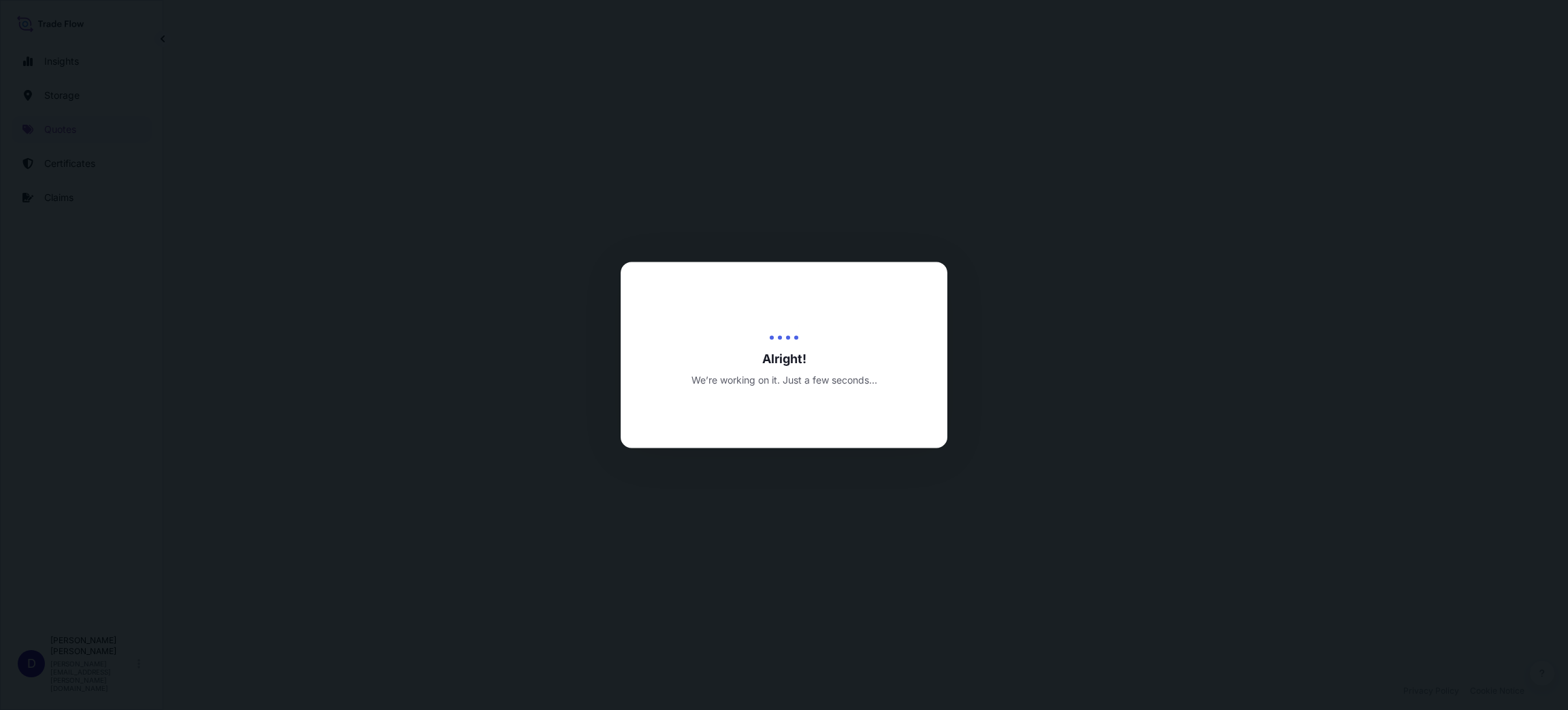
select select "Water"
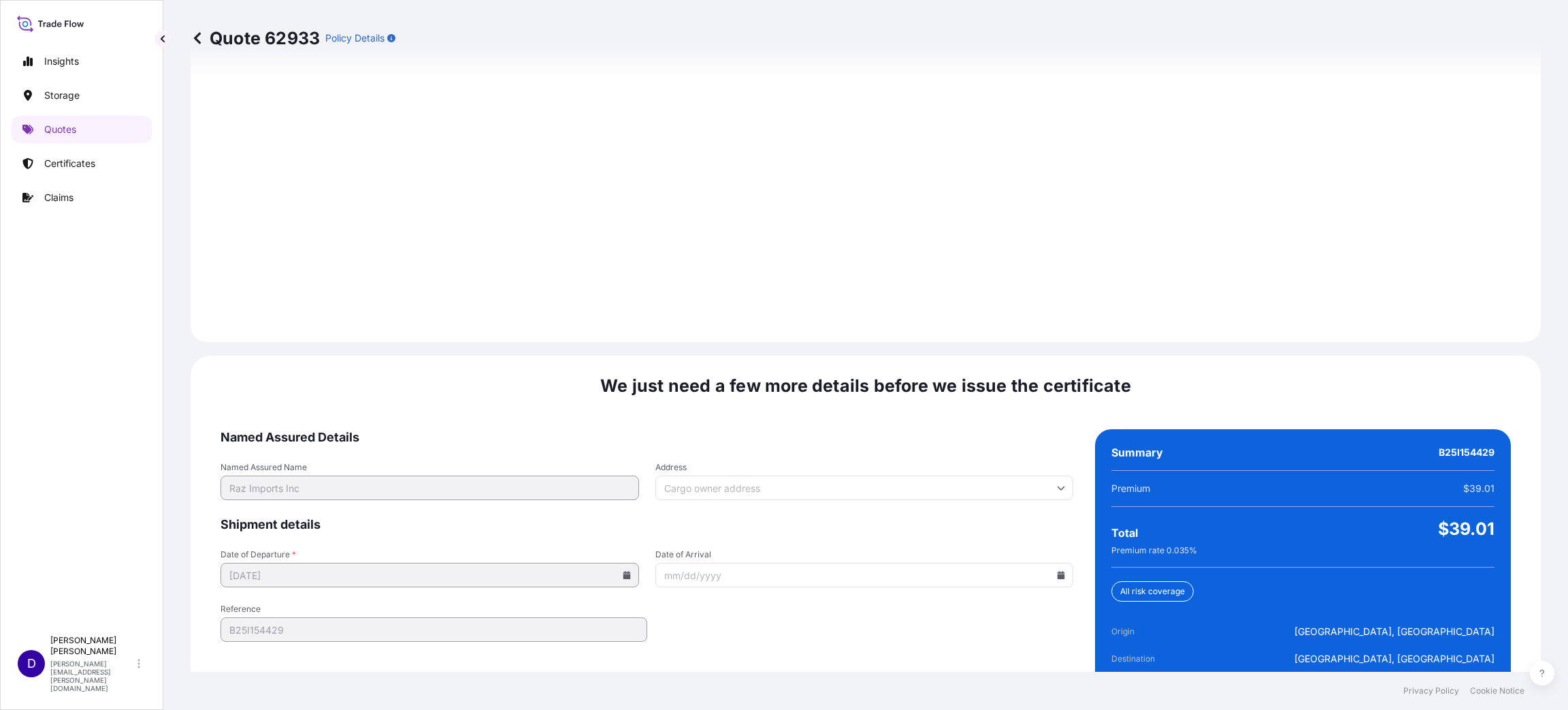
scroll to position [1870, 0]
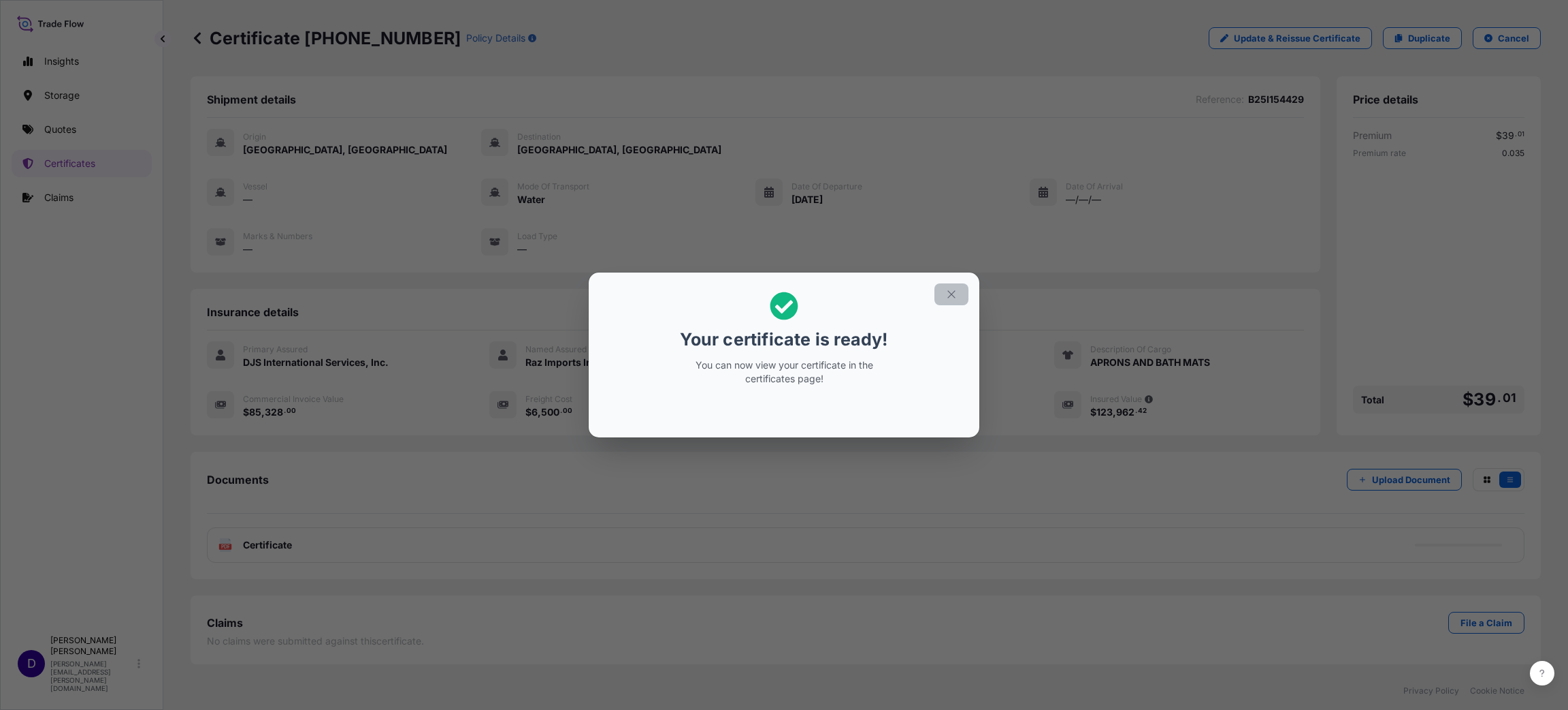
click at [959, 295] on button "button" at bounding box center [951, 294] width 34 height 22
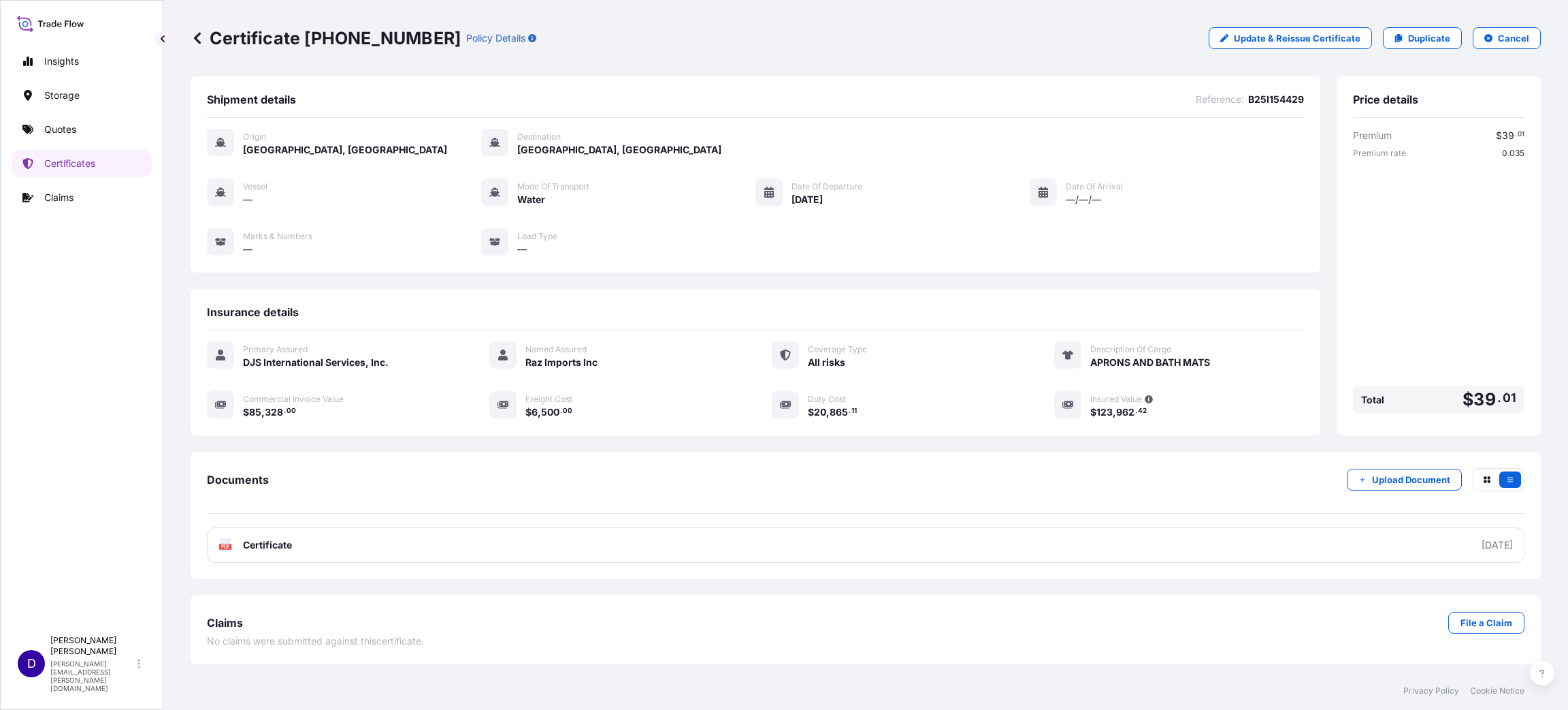
click at [993, 416] on div "$ 20 , 865 . 11" at bounding box center [914, 412] width 214 height 14
drag, startPoint x: 253, startPoint y: 412, endPoint x: 288, endPoint y: 413, distance: 35.0
click at [288, 413] on span "$ 85 , 328 . 00" at bounding box center [269, 412] width 53 height 10
click at [292, 414] on span "00" at bounding box center [291, 410] width 10 height 5
drag, startPoint x: 528, startPoint y: 411, endPoint x: 578, endPoint y: 414, distance: 50.1
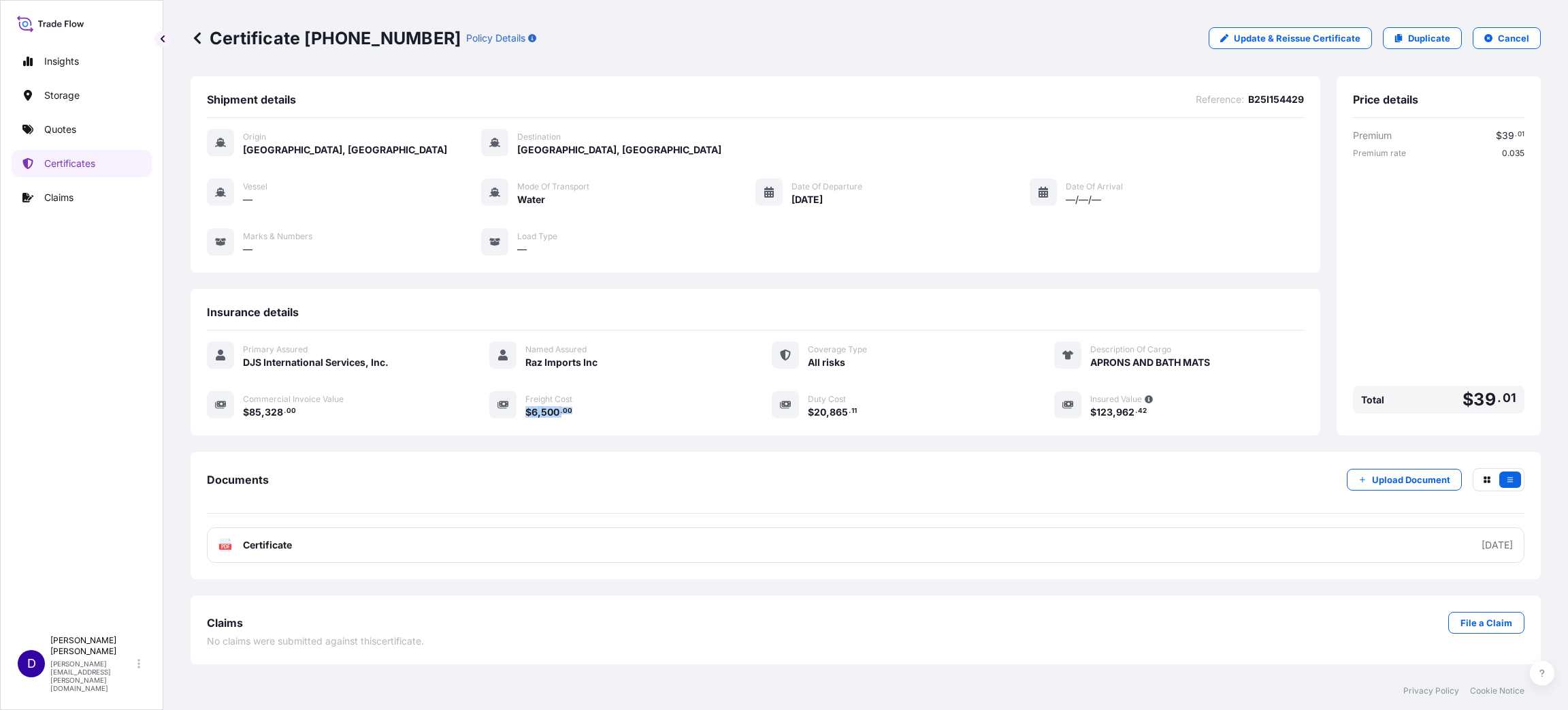
click at [578, 414] on div "$ 6 , 500 . 00" at bounding box center [632, 412] width 214 height 14
click at [593, 414] on div "$ 6 , 500 . 00" at bounding box center [632, 412] width 214 height 14
drag, startPoint x: 816, startPoint y: 412, endPoint x: 859, endPoint y: 413, distance: 43.0
click at [859, 413] on div "$ 20 , 865 . 11" at bounding box center [914, 412] width 214 height 14
click at [863, 415] on div "$ 20 , 865 . 11" at bounding box center [914, 412] width 214 height 14
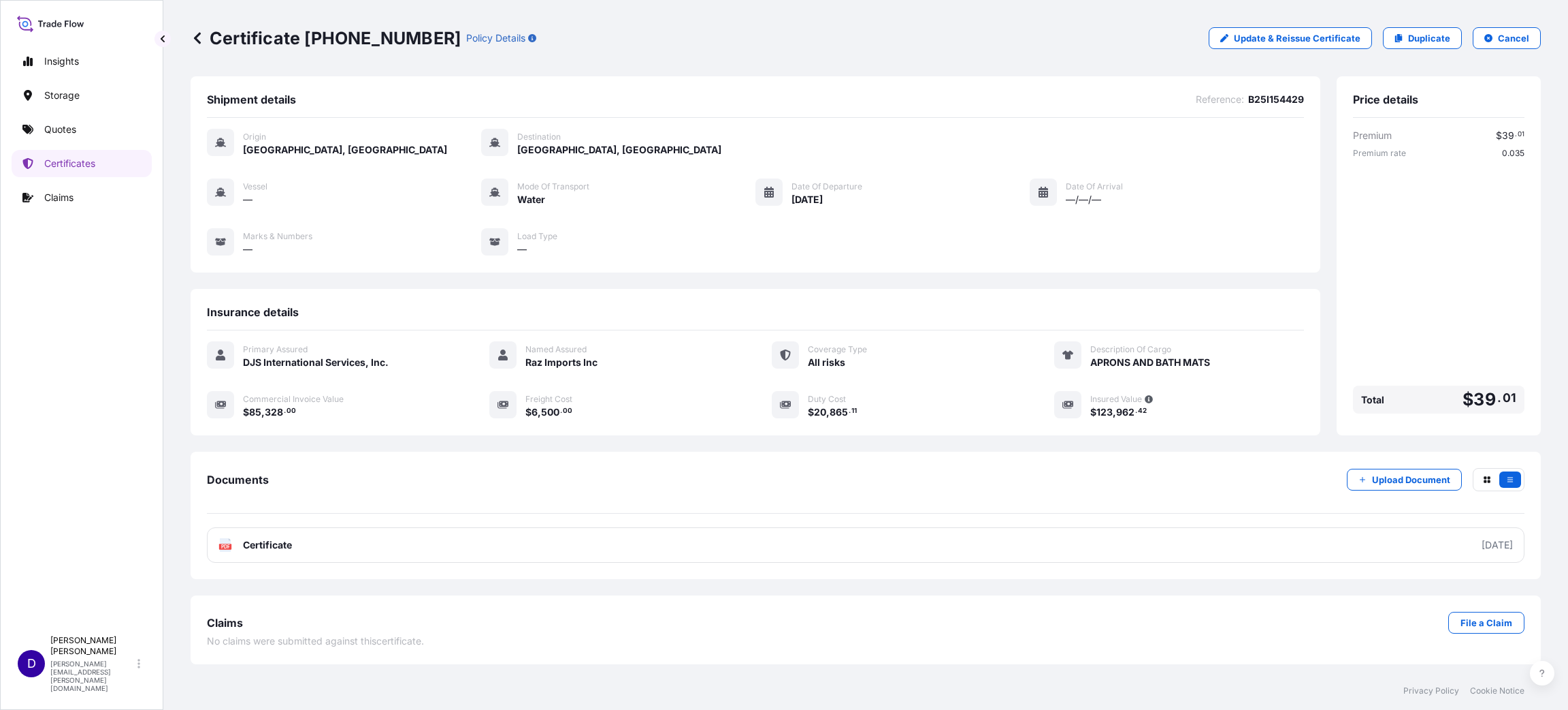
click at [107, 381] on div "Insights Storage Quotes Certificates Claims" at bounding box center [81, 332] width 140 height 593
